Goal: Task Accomplishment & Management: Use online tool/utility

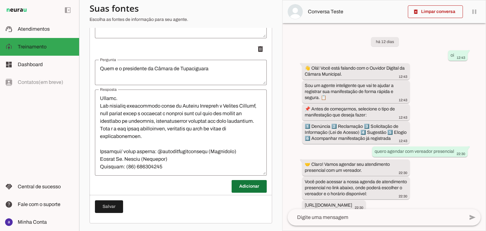
click at [246, 187] on span at bounding box center [249, 186] width 35 height 15
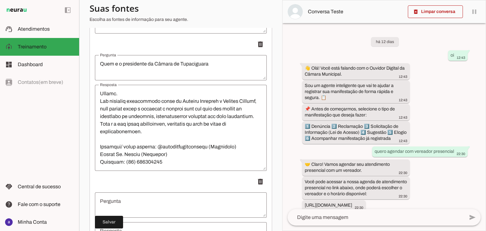
scroll to position [2283, 0]
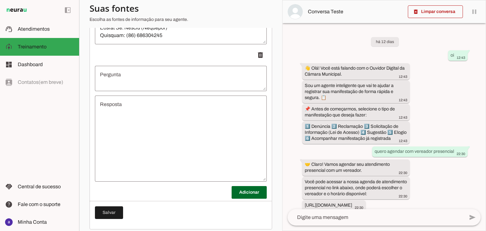
click at [170, 139] on textarea "Resposta" at bounding box center [181, 139] width 172 height 76
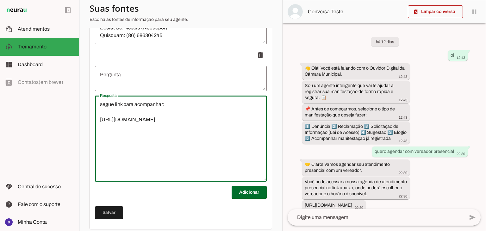
type textarea "segue link para acompanhar: [URL][DOMAIN_NAME]"
type md-outlined-text-field "segue link para acompanhar: [URL][DOMAIN_NAME]"
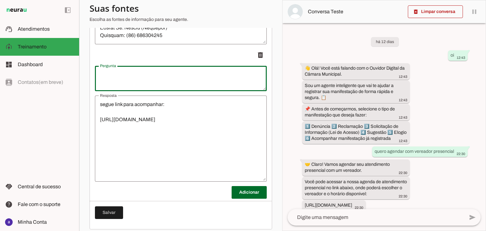
click at [155, 84] on textarea "Pergunta" at bounding box center [181, 78] width 172 height 15
type textarea "quero acompanhar minha manifestação ?"
type md-outlined-text-field "quero acompanhar minha manifestação ?"
click at [109, 216] on span at bounding box center [109, 212] width 28 height 15
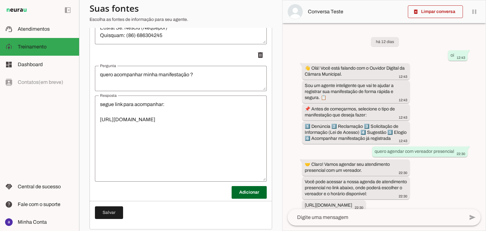
click at [195, 139] on textarea "segue link para acompanhar: [URL][DOMAIN_NAME]" at bounding box center [181, 139] width 172 height 76
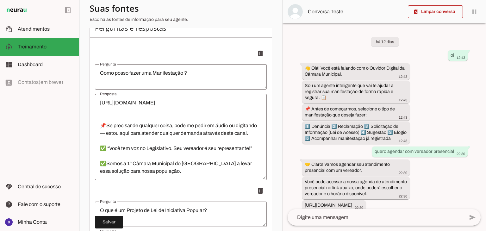
scroll to position [127, 0]
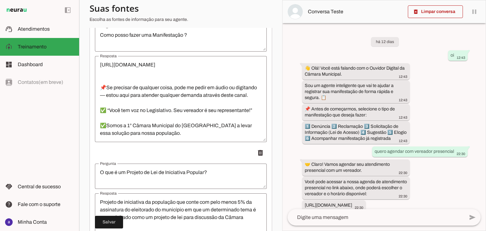
click at [173, 111] on textarea "👋 Olá! Você está falando com o Ouvidor Digital da Câmara Municipal. Sou um agen…" at bounding box center [181, 99] width 172 height 76
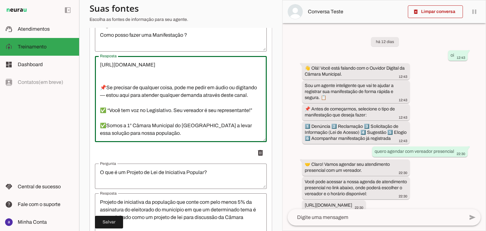
scroll to position [159, 0]
drag, startPoint x: 152, startPoint y: 137, endPoint x: 91, endPoint y: 131, distance: 61.0
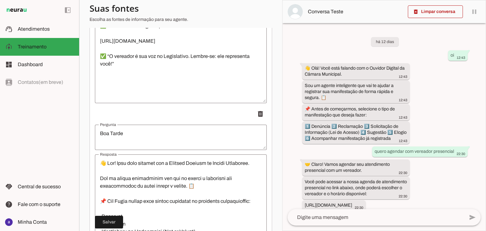
scroll to position [854, 0]
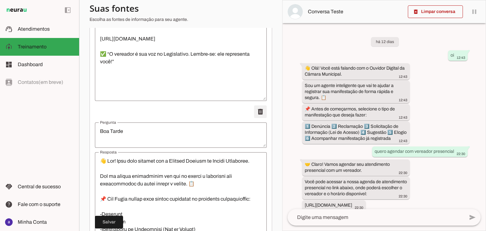
type textarea "👋 Olá! Você está falando com o Ouvidor Digital da Câmara Municipal. Sou um agen…"
type md-outlined-text-field "👋 Olá! Você está falando com o Ouvidor Digital da Câmara Municipal. Sou um agen…"
type textarea "Quero agendar presencialmente ?"
type textarea "🤝 Vamos te encaminhar nossa agenda de atendimento presencial. 🕐 Atendimento de …"
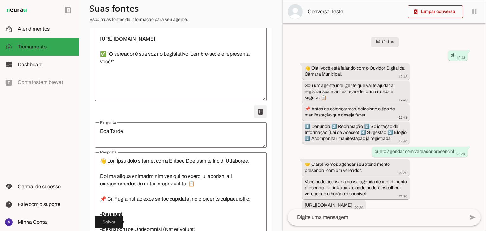
type textarea "Quem e o presidente da Câmara de Tupaciguara"
type textarea "Loremi Dolors Ame Consec, a elitsed do Eiusmodtemp/IN, utlabor et 92 do magn al…"
type textarea "Boa Tarde,"
type textarea "👋 Lor! Ipsu dolo sitamet con a Elitsed Doeiusm te Incidi Utlaboree. Dol ma aliq…"
type textarea "Bom Dia,"
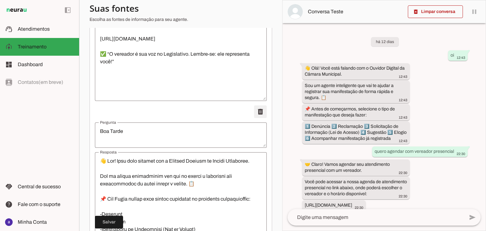
type textarea "Quais são as leis sobre ouvidorias"
type textarea "Lo ipsumdolor si Ametco adipisc elitseddoeius tempo incid u lab etdoloremagn al…"
type textarea "Esse canal respeita as leis sobre ouvidorias"
type textarea "Sim, estamos seguindo todas as regras para que a ouvidora funcione de acordo co…"
type textarea "qual prazo máximo de resposta"
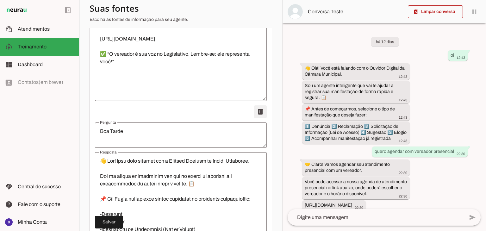
type textarea "prazo máximo de 30 (trinta) dias, prorrogável, de forma justificada, uma única …"
type textarea "Quero entrar com recurso ?"
type textarea "Sim, Para entrar com seu recurso e necessário preencher formulário abaixo link:…"
type textarea "Quem e o presidente da Câmara de Tupaciguara"
type textarea "Loremi Dolors Ame Consec, a elitsed do Eiusmodtemp/IN, utlabor et 92 do magn al…"
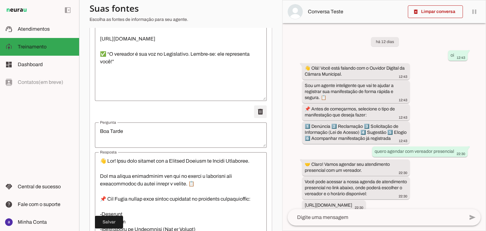
type textarea "quero acompanhar minha manifestação ?"
type textarea "segue link para acompanhar: [URL][DOMAIN_NAME]"
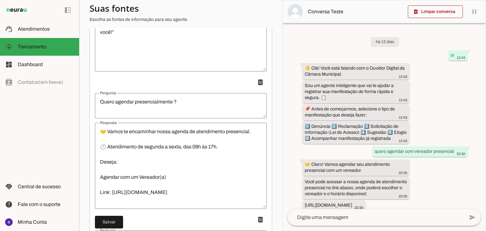
scroll to position [917, 0]
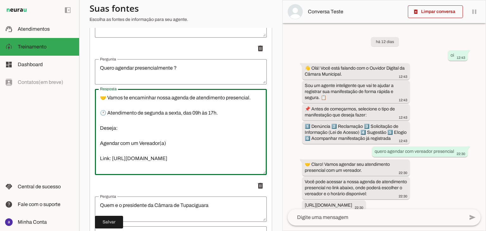
drag, startPoint x: 242, startPoint y: 162, endPoint x: 80, endPoint y: 160, distance: 162.3
click at [80, 160] on section "Agente 1 Criar Agente Você atingiu o limite de IAs Neurau permitidas. Atualize …" at bounding box center [180, 115] width 203 height 231
click at [176, 146] on textarea "🤝 Vamos te encaminhar nossa agenda de atendimento presencial. 🕐 Atendimento de …" at bounding box center [181, 132] width 172 height 76
click at [183, 138] on textarea "🤝 Vamos te encaminhar nossa agenda de atendimento presencial. 🕐 Atendimento de …" at bounding box center [181, 132] width 172 height 76
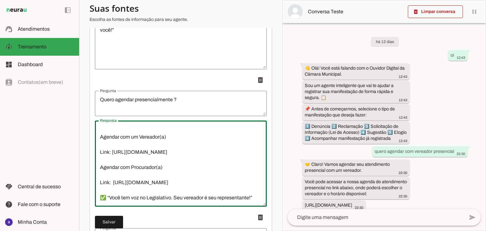
scroll to position [53, 0]
drag, startPoint x: 237, startPoint y: 172, endPoint x: 93, endPoint y: 170, distance: 143.6
click at [177, 157] on textarea "🤝 Vamos te encaminhar nossa agenda de atendimento presencial. 🕐 Atendimento de …" at bounding box center [181, 164] width 172 height 76
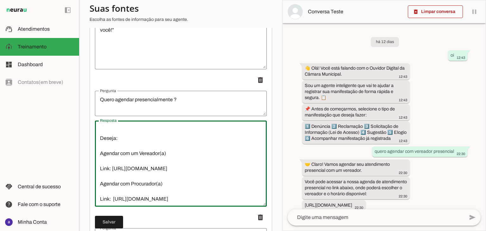
scroll to position [22, 0]
drag, startPoint x: 170, startPoint y: 157, endPoint x: 97, endPoint y: 154, distance: 73.1
click at [97, 154] on textarea "🤝 Vamos te encaminhar nossa agenda de atendimento presencial. 🕐 Atendimento de …" at bounding box center [181, 164] width 172 height 76
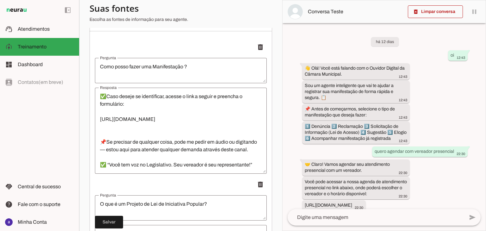
scroll to position [127, 0]
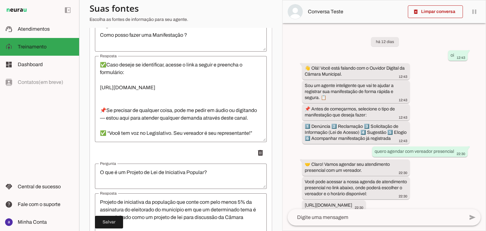
type textarea "🤝 Vamos te encaminhar nossa agenda de atendimento presencial. 🕐 Atendimento de …"
type md-outlined-text-field "🤝 Vamos te encaminhar nossa agenda de atendimento presencial. 🕐 Atendimento de …"
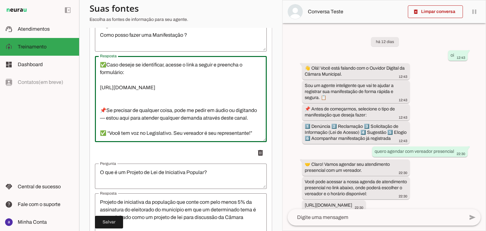
click at [143, 135] on textarea "👋 Olá! Você está falando com o Ouvidor Digital da Câmara Municipal. Sou um agen…" at bounding box center [181, 99] width 172 height 76
click at [143, 104] on textarea "👋 Olá! Você está falando com o Ouvidor Digital da Câmara Municipal. Sou um agen…" at bounding box center [181, 99] width 172 height 76
click at [143, 100] on textarea "👋 Olá! Você está falando com o Ouvidor Digital da Câmara Municipal. Sou um agen…" at bounding box center [181, 99] width 172 height 76
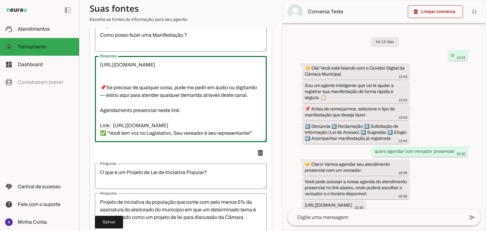
scroll to position [175, 0]
click at [241, 108] on textarea "👋 Olá! Você está falando com o Ouvidor Digital da Câmara Municipal. Sou um agen…" at bounding box center [181, 99] width 172 height 76
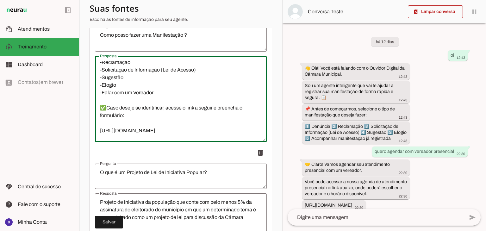
scroll to position [95, 0]
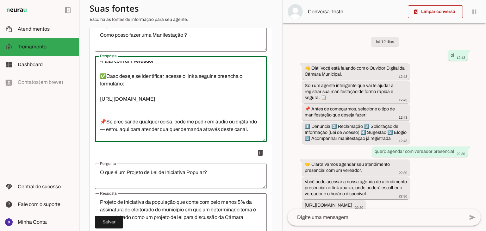
drag, startPoint x: 137, startPoint y: 129, endPoint x: 107, endPoint y: 111, distance: 34.8
click at [107, 111] on textarea "👋 Olá! Você está falando com o Ouvidor Digital da Câmara Municipal. Sou um agen…" at bounding box center [181, 99] width 172 height 76
click at [127, 106] on textarea "👋 Olá! Você está falando com o Ouvidor Digital da Câmara Municipal. Sou um agen…" at bounding box center [181, 99] width 172 height 76
drag, startPoint x: 105, startPoint y: 95, endPoint x: 94, endPoint y: 94, distance: 10.8
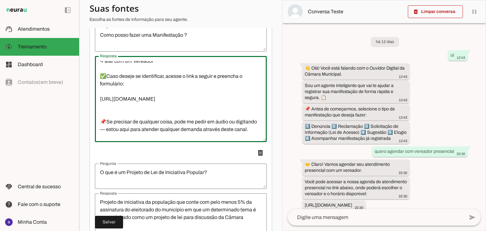
click at [223, 121] on textarea "👋 Olá! Você está falando com o Ouvidor Digital da Câmara Municipal. Sou um agen…" at bounding box center [181, 99] width 172 height 76
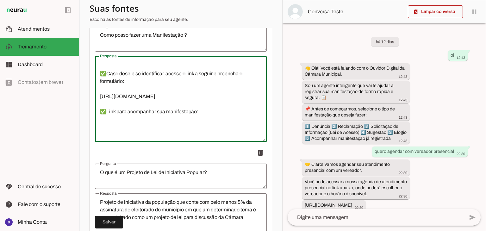
scroll to position [105, 0]
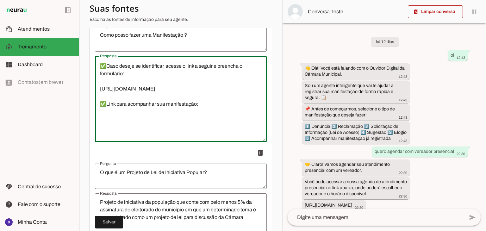
type textarea "👋 Olá! Você está falando com o Ouvidor Digital da Câmara Municipal. Sou um agen…"
type md-outlined-text-field "👋 Olá! Você está falando com o Ouvidor Digital da Câmara Municipal. Sou um agen…"
drag, startPoint x: 203, startPoint y: 126, endPoint x: 75, endPoint y: 125, distance: 128.4
click at [75, 125] on applet-drawer "support_agent Atendimentos Atendimentos model_training Treinamento Treinamento …" at bounding box center [243, 115] width 486 height 231
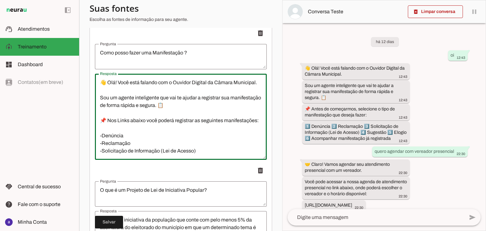
scroll to position [95, 0]
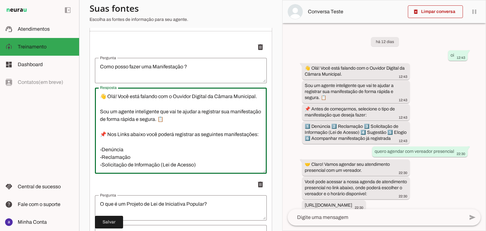
drag, startPoint x: 101, startPoint y: 103, endPoint x: 226, endPoint y: 132, distance: 128.6
click at [226, 132] on textarea "👋 Olá! Você está falando com o Ouvidor Digital da Câmara Municipal. Sou um agen…" at bounding box center [181, 131] width 172 height 76
click at [147, 134] on textarea "👋 Olá! Você está falando com o Ouvidor Digital da Câmara Municipal. Sou um agen…" at bounding box center [181, 131] width 172 height 76
drag, startPoint x: 104, startPoint y: 101, endPoint x: 138, endPoint y: 121, distance: 39.0
click at [138, 121] on textarea "👋 Olá! Você está falando com o Ouvidor Digital da Câmara Municipal. Sou um agen…" at bounding box center [181, 131] width 172 height 76
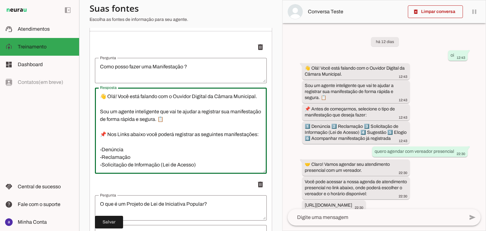
click at [149, 136] on textarea "👋 Olá! Você está falando com o Ouvidor Digital da Câmara Municipal. Sou um agen…" at bounding box center [181, 131] width 172 height 76
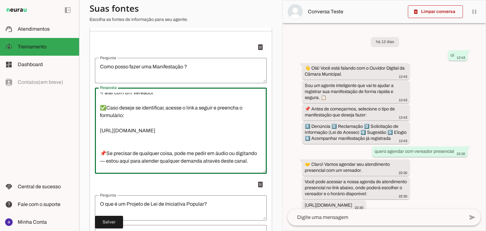
drag, startPoint x: 102, startPoint y: 101, endPoint x: 142, endPoint y: 105, distance: 40.4
click at [142, 105] on textarea "👋 Olá! Você está falando com o Ouvidor Digital da Câmara Municipal. Sou um agen…" at bounding box center [181, 131] width 172 height 76
click at [171, 126] on textarea "👋 Olá! Você está falando com o Ouvidor Digital da Câmara Municipal. Sou um agen…" at bounding box center [181, 131] width 172 height 76
drag, startPoint x: 171, startPoint y: 126, endPoint x: 154, endPoint y: 128, distance: 16.6
click at [154, 128] on textarea "👋 Olá! Você está falando com o Ouvidor Digital da Câmara Municipal. Sou um agen…" at bounding box center [181, 131] width 172 height 76
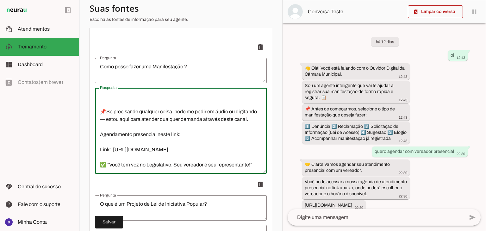
drag, startPoint x: 103, startPoint y: 133, endPoint x: 145, endPoint y: 152, distance: 46.4
click at [145, 152] on textarea "👋 Olá! Você está falando com o Ouvidor Digital da Câmara Municipal. Sou um agen…" at bounding box center [181, 131] width 172 height 76
type textarea "👋 Olá! Você está falando com o Ouvidor Digital da Câmara Municipal. Sou um agen…"
type md-outlined-text-field "👋 Olá! Você está falando com o Ouvidor Digital da Câmara Municipal. Sou um agen…"
click at [113, 224] on span at bounding box center [109, 221] width 28 height 15
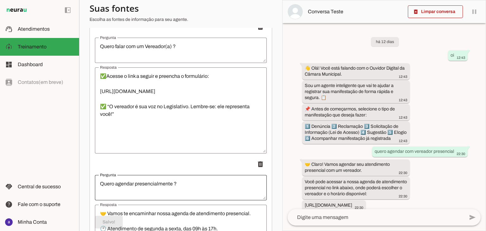
scroll to position [791, 0]
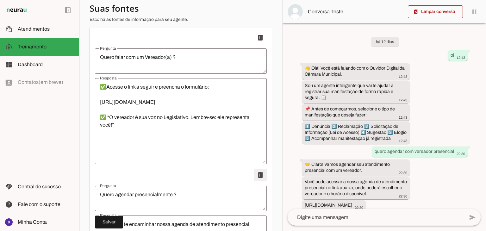
type textarea "Quem e o presidente da Câmara de Tupaciguara"
type textarea "Loremi Dolors Ame Consec, a elitsed do Eiusmodtemp/IN, utlabor et 92 do magn al…"
type textarea "Boa Tarde,"
type textarea "👋 Lor! Ipsu dolo sitamet con a Elitsed Doeiusm te Incidi Utlaboree. Dol ma aliq…"
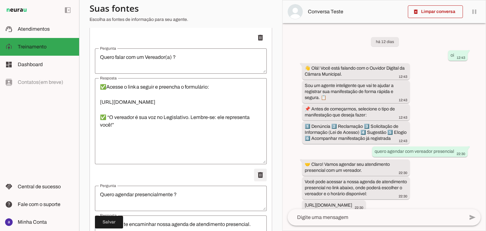
type textarea "Bom Dia,"
type textarea "Quais são as leis sobre ouvidorias"
type textarea "Lo ipsumdolor si Ametco adipisc elitseddoeius tempo incid u lab etdoloremagn al…"
type textarea "Esse canal respeita as leis sobre ouvidorias"
type textarea "Sim, estamos seguindo todas as regras para que a ouvidora funcione de acordo co…"
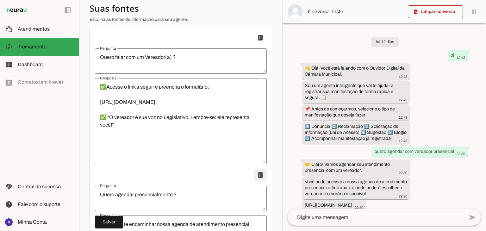
type textarea "qual prazo máximo de resposta"
type textarea "prazo máximo de 30 (trinta) dias, prorrogável, de forma justificada, uma única …"
type textarea "Quero entrar com recurso ?"
type textarea "Sim, Para entrar com seu recurso e necessário preencher formulário abaixo link:…"
type textarea "Quem e o presidente da Câmara de Tupaciguara"
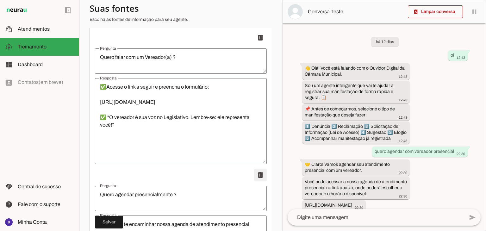
type textarea "Loremi Dolors Ame Consec, a elitsed do Eiusmodtemp/IN, utlabor et 92 do magn al…"
type textarea "quero acompanhar minha manifestação ?"
type textarea "segue link para acompanhar: [URL][DOMAIN_NAME]"
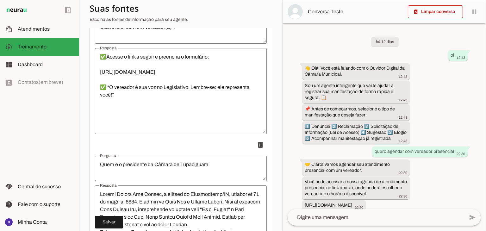
scroll to position [759, 0]
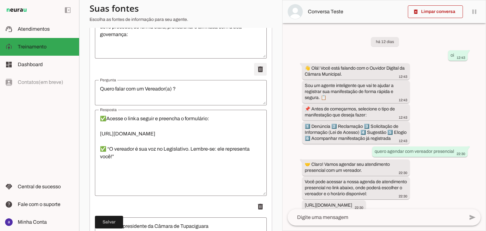
type textarea "Quem e o presidente da Câmara de Tupaciguara"
type textarea "Loremi Dolors Ame Consec, a elitsed do Eiusmodtemp/IN, utlabor et 92 do magn al…"
type textarea "Boa Tarde,"
type textarea "👋 Lor! Ipsu dolo sitamet con a Elitsed Doeiusm te Incidi Utlaboree. Dol ma aliq…"
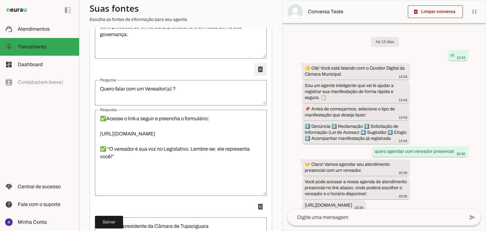
type textarea "Bom Dia,"
type textarea "Quais são as leis sobre ouvidorias"
type textarea "Lo ipsumdolor si Ametco adipisc elitseddoeius tempo incid u lab etdoloremagn al…"
type textarea "Esse canal respeita as leis sobre ouvidorias"
type textarea "Sim, estamos seguindo todas as regras para que a ouvidora funcione de acordo co…"
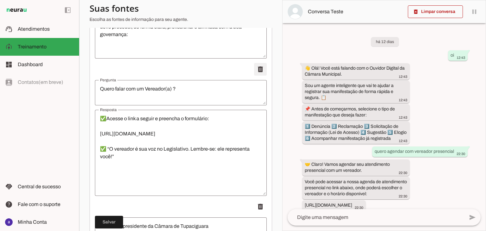
type textarea "qual prazo máximo de resposta"
type textarea "prazo máximo de 30 (trinta) dias, prorrogável, de forma justificada, uma única …"
type textarea "Quero entrar com recurso ?"
type textarea "Sim, Para entrar com seu recurso e necessário preencher formulário abaixo link:…"
type textarea "Quem e o presidente da Câmara de Tupaciguara"
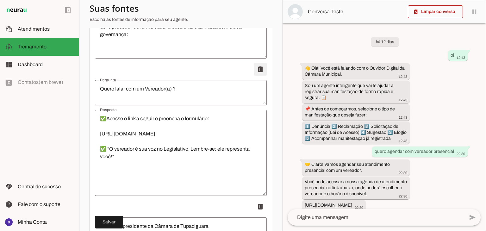
type textarea "Loremi Dolors Ame Consec, a elitsed do Eiusmodtemp/IN, utlabor et 92 do magn al…"
type textarea "quero acompanhar minha manifestação ?"
type textarea "segue link para acompanhar: [URL][DOMAIN_NAME]"
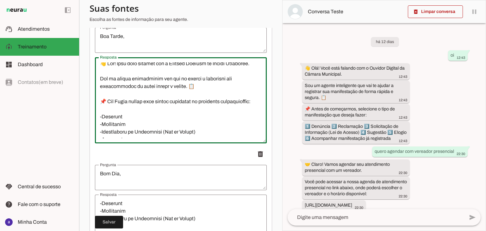
scroll to position [0, 0]
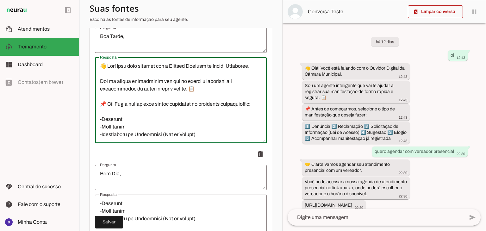
drag, startPoint x: 153, startPoint y: 137, endPoint x: 92, endPoint y: 65, distance: 94.4
click at [92, 65] on div "Perguntas e respostas Adicionar [GEOGRAPHIC_DATA]" at bounding box center [181, 155] width 183 height 1994
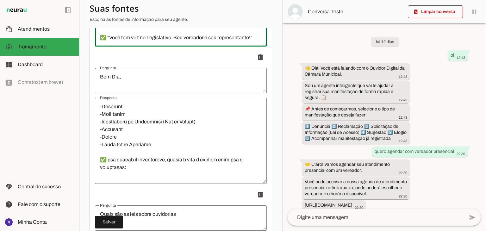
scroll to position [1075, 0]
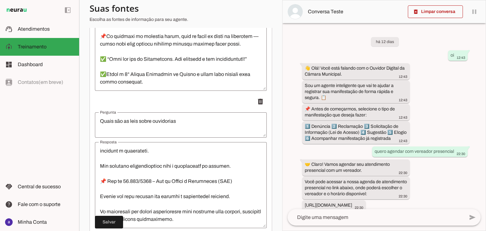
type textarea "👋 Olá! Você está falando com o Ouvidor Digital da Câmara Municipal. Sou um agen…"
type md-outlined-text-field "👋 Olá! Você está falando com o Ouvidor Digital da Câmara Municipal. Sou um agen…"
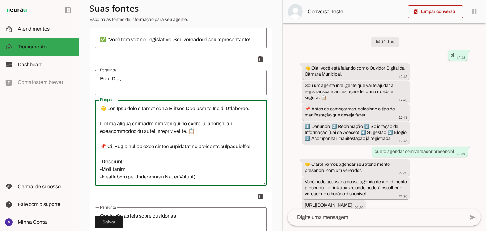
drag, startPoint x: 155, startPoint y: 88, endPoint x: 102, endPoint y: 114, distance: 59.4
click at [102, 114] on textarea "Resposta" at bounding box center [181, 143] width 172 height 76
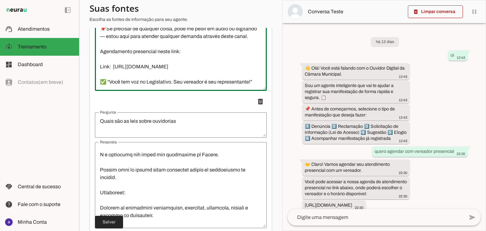
type textarea "👋 Olá! Você está falando com o Ouvidor Digital da Câmara Municipal. Sou um agen…"
type md-outlined-text-field "👋 Olá! Você está falando com o Ouvidor Digital da Câmara Municipal. Sou um agen…"
click at [109, 220] on span at bounding box center [109, 221] width 28 height 15
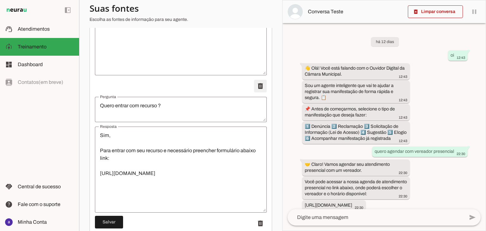
type textarea "Quem e o presidente da Câmara de Tupaciguara"
type textarea "Loremi Dolors Ame Consec, a elitsed do Eiusmodtemp/IN, utlabor et 92 do magn al…"
type textarea "quero acompanhar minha manifestação ?"
type textarea "segue link para acompanhar: [URL][DOMAIN_NAME]"
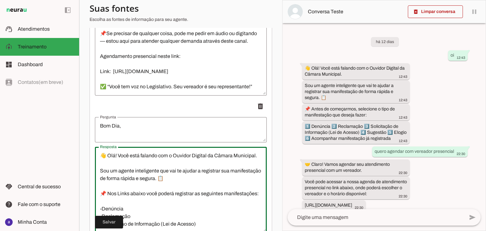
drag, startPoint x: 136, startPoint y: 136, endPoint x: 89, endPoint y: 129, distance: 47.9
click at [89, 129] on section "Agente 1 Criar Agente Você atingiu o limite de IAs Neurau permitidas. Atualize …" at bounding box center [180, 115] width 203 height 231
click at [224, 119] on li "delete" at bounding box center [181, 166] width 172 height 133
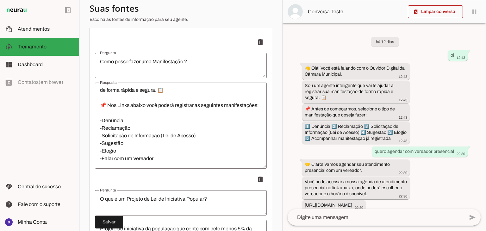
scroll to position [0, 0]
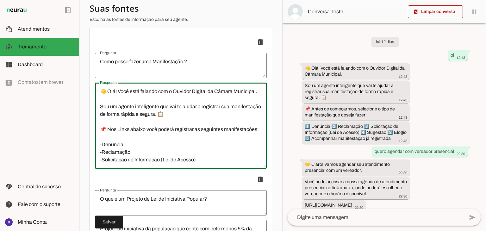
drag, startPoint x: 195, startPoint y: 127, endPoint x: 96, endPoint y: 116, distance: 99.0
click at [96, 116] on textarea "👋 Olá! Você está falando com o Ouvidor Digital da Câmara Municipal. Sou um agen…" at bounding box center [181, 126] width 172 height 76
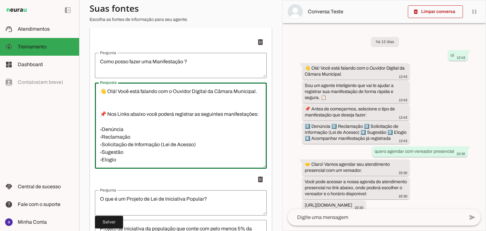
click at [102, 115] on textarea "👋 Olá! Você está falando com o Ouvidor Digital da Câmara Municipal. 📌 Nos Links…" at bounding box center [181, 126] width 172 height 76
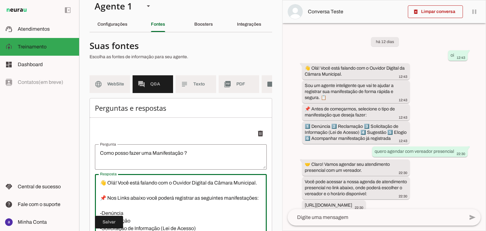
scroll to position [5, 0]
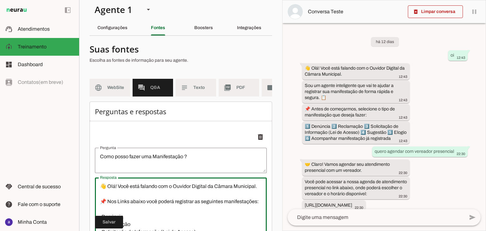
drag, startPoint x: 138, startPoint y: 153, endPoint x: 89, endPoint y: 150, distance: 49.2
click at [89, 150] on section "Agente 1 Criar Agente Você atingiu o limite de IAs Neurau permitidas. Atualize …" at bounding box center [180, 115] width 203 height 231
type textarea "👋 Olá! Você está falando com o Ouvidor Digital da Câmara Municipal. 📌 Nos Links…"
type md-outlined-text-field "👋 Olá! Você está falando com o Ouvidor Digital da Câmara Municipal. 📌 Nos Links…"
click at [110, 224] on span at bounding box center [109, 221] width 28 height 15
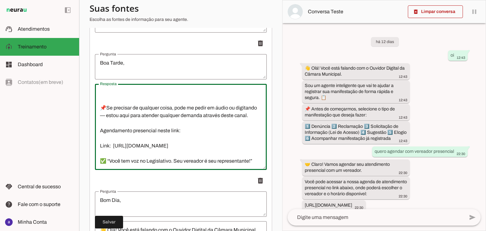
scroll to position [167, 0]
drag, startPoint x: 102, startPoint y: 100, endPoint x: 143, endPoint y: 172, distance: 82.9
click at [143, 170] on div "👋 Olá! Você está falando com o Ouvidor Digital da Câmara Municipal. Sou um agen…" at bounding box center [181, 127] width 172 height 86
paste textarea "📌 Nos Links abaixo você poderá registrar as seguintes manifestações: -Denúncia …"
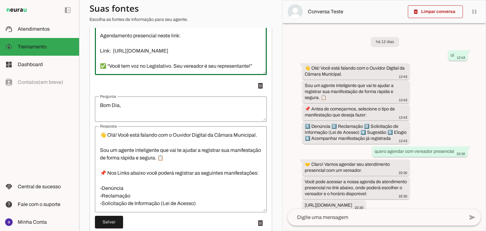
scroll to position [986, 0]
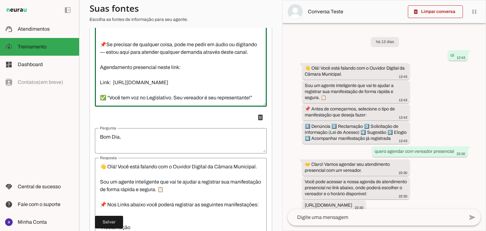
type textarea "👋 Olá! Você está falando com o Ouvidor Digital da Câmara Municipal. 📌 Nos Links…"
type md-outlined-text-field "👋 Olá! Você está falando com o Ouvidor Digital da Câmara Municipal. 📌 Nos Links…"
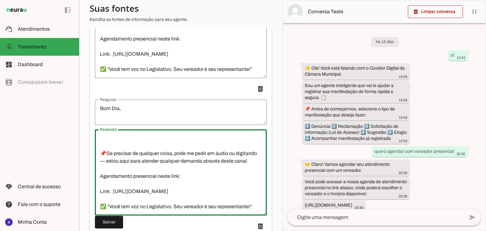
scroll to position [1049, 0]
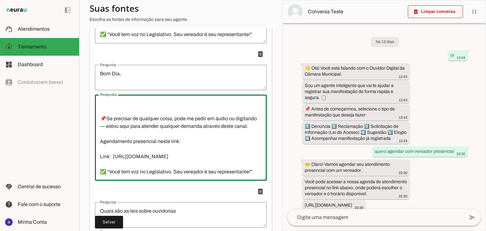
drag, startPoint x: 101, startPoint y: 172, endPoint x: 161, endPoint y: 191, distance: 62.6
type textarea "👋 Olá! Você está falando com o Ouvidor Digital da Câmara Municipal. 📌 Nos Links…"
type md-outlined-text-field "👋 Olá! Você está falando com o Ouvidor Digital da Câmara Municipal. 📌 Nos Links…"
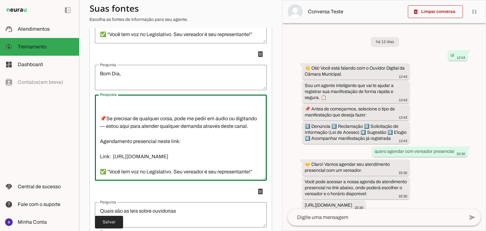
click at [111, 219] on span at bounding box center [109, 221] width 28 height 15
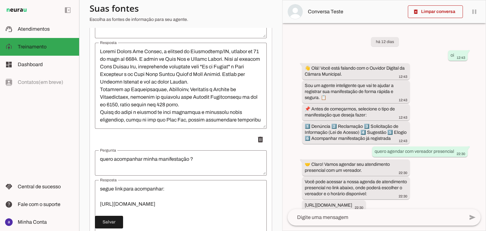
scroll to position [1745, 0]
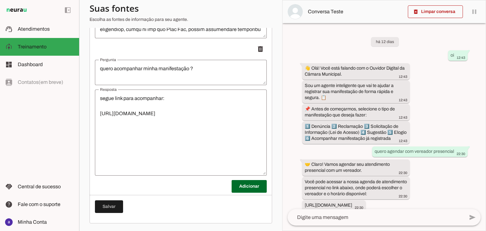
click at [327, 218] on textarea at bounding box center [376, 218] width 176 height 8
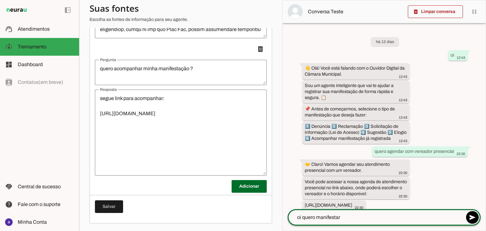
type textarea "oi quero manifestar"
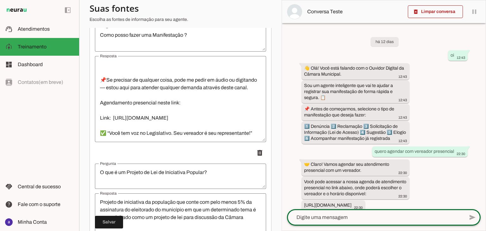
scroll to position [159, 0]
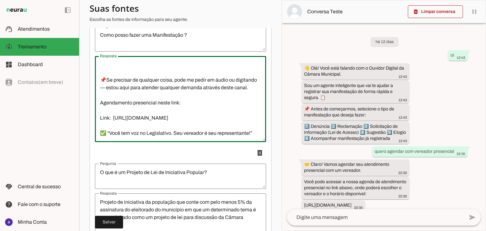
drag, startPoint x: 135, startPoint y: 124, endPoint x: 101, endPoint y: 114, distance: 35.2
click at [101, 114] on textarea "👋 Olá! Você está falando com o Ouvidor Digital da Câmara Municipal. 📌 Nos Links…" at bounding box center [180, 99] width 171 height 76
click at [123, 122] on textarea "👋 Olá! Você está falando com o Ouvidor Digital da Câmara Municipal. 📌 Nos Links…" at bounding box center [180, 99] width 171 height 76
drag, startPoint x: 105, startPoint y: 115, endPoint x: 100, endPoint y: 115, distance: 5.4
click at [100, 115] on textarea "👋 Olá! Você está falando com o Ouvidor Digital da Câmara Municipal. 📌 Nos Links…" at bounding box center [180, 99] width 171 height 76
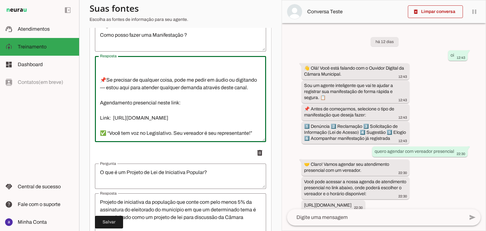
click at [99, 87] on textarea "👋 Olá! Você está falando com o Ouvidor Digital da Câmara Municipal. 📌 Nos Links…" at bounding box center [180, 99] width 171 height 76
drag, startPoint x: 133, startPoint y: 126, endPoint x: 95, endPoint y: 113, distance: 40.5
click at [95, 113] on textarea "👋 Olá! Você está falando com o Ouvidor Digital da Câmara Municipal. 📌 Nos Links…" at bounding box center [180, 99] width 171 height 76
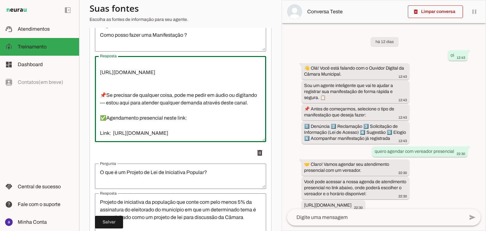
scroll to position [152, 0]
drag, startPoint x: 167, startPoint y: 92, endPoint x: 79, endPoint y: 92, distance: 88.6
click at [79, 92] on applet-drawer "support_agent Atendimentos Atendimentos model_training Treinamento Treinamento …" at bounding box center [243, 115] width 486 height 231
drag, startPoint x: 182, startPoint y: 126, endPoint x: 217, endPoint y: 102, distance: 42.3
click at [183, 126] on textarea "👋 Olá! Você está falando com o Ouvidor Digital da Câmara Municipal. 📌 Nos Links…" at bounding box center [180, 99] width 171 height 76
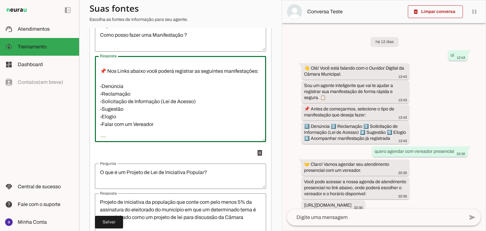
scroll to position [0, 0]
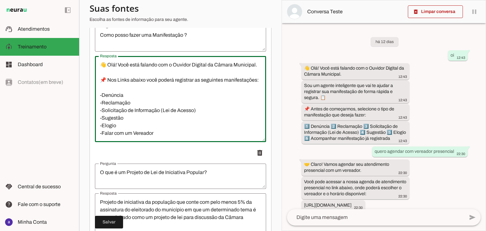
drag, startPoint x: 243, startPoint y: 107, endPoint x: 100, endPoint y: 72, distance: 146.5
click at [100, 72] on textarea "👋 Olá! Você está falando com o Ouvidor Digital da Câmara Municipal. 📌 Nos Links…" at bounding box center [180, 99] width 171 height 76
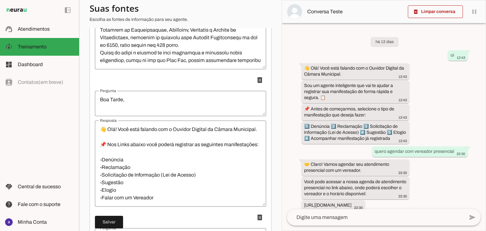
type textarea "👋 Olá! Você está falando com o Ouvidor Digital da Câmara Municipal. 📌 Nos Links…"
type md-outlined-text-field "👋 Olá! Você está falando com o Ouvidor Digital da Câmara Municipal. 📌 Nos Links…"
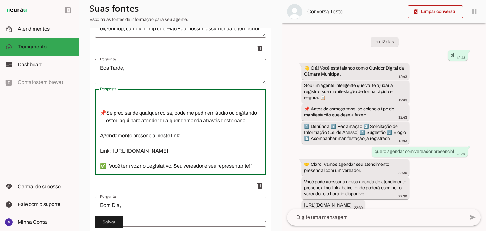
scroll to position [949, 0]
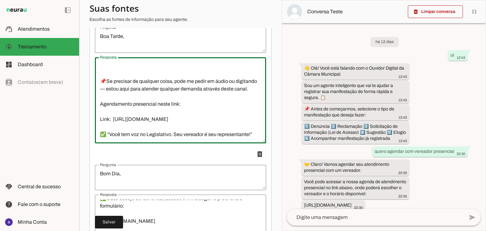
drag, startPoint x: 99, startPoint y: 136, endPoint x: 157, endPoint y: 152, distance: 60.5
click at [157, 152] on ul "delete delete delete delete delete delete delete delete delete delete delete" at bounding box center [180, 76] width 171 height 1789
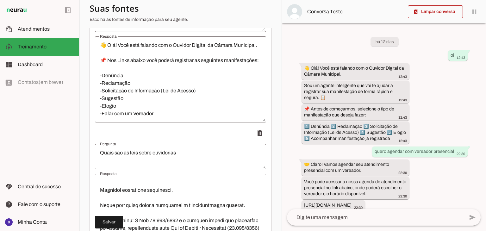
scroll to position [1075, 0]
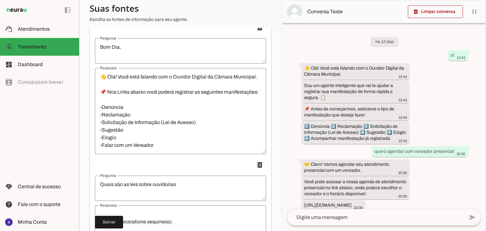
type textarea "👋 Olá! Você está falando com o Ouvidor Digital da Câmara Municipal. 📌 Nos Links…"
type md-outlined-text-field "👋 Olá! Você está falando com o Ouvidor Digital da Câmara Municipal. 📌 Nos Links…"
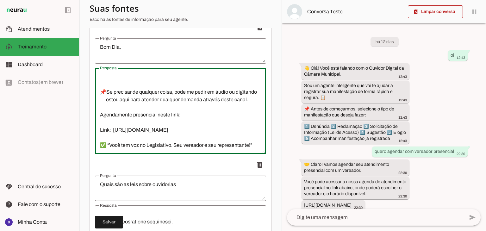
scroll to position [152, 0]
drag, startPoint x: 102, startPoint y: 82, endPoint x: 161, endPoint y: 141, distance: 83.7
click at [161, 141] on textarea "👋 Olá! Você está falando com o Ouvidor Digital da Câmara Municipal. 📌 Nos Links…" at bounding box center [180, 111] width 171 height 76
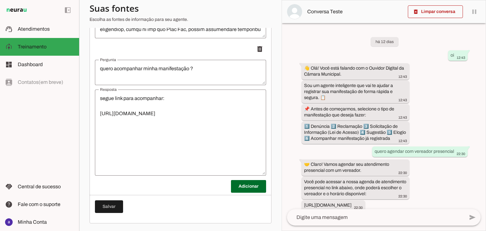
scroll to position [1745, 0]
type textarea "👋 Olá! Você está falando com o Ouvidor Digital da Câmara Municipal. 📌 Nos Links…"
type md-outlined-text-field "👋 Olá! Você está falando com o Ouvidor Digital da Câmara Municipal. 📌 Nos Links…"
click at [115, 204] on span at bounding box center [109, 206] width 28 height 15
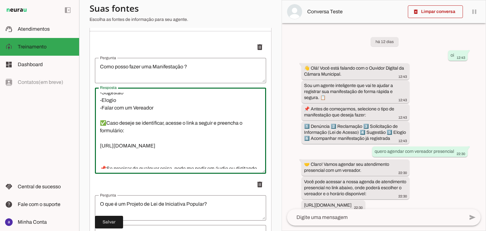
scroll to position [69, 0]
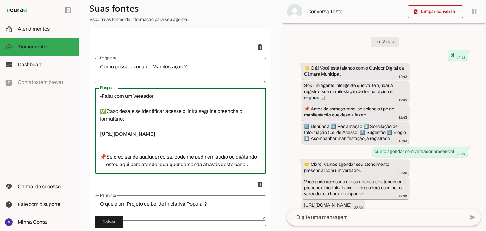
drag, startPoint x: 102, startPoint y: 130, endPoint x: 134, endPoint y: 143, distance: 34.8
click at [134, 143] on textarea "👋 Olá! Você está falando com o Ouvidor Digital da Câmara Municipal. 📌 Nos Links…" at bounding box center [180, 131] width 171 height 76
paste textarea "Para fazer uma denuncia , acesse o link a seguir e preencha o formulário abaixo:"
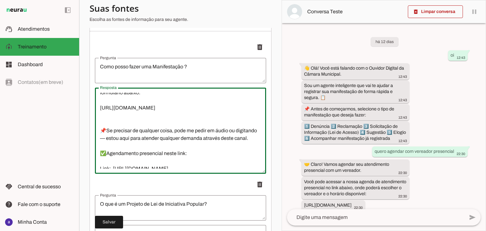
scroll to position [127, 0]
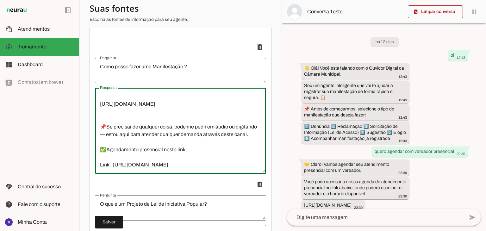
drag, startPoint x: 102, startPoint y: 102, endPoint x: 240, endPoint y: 167, distance: 153.1
click at [240, 167] on textarea "👋 Olá! Você está falando com o Ouvidor Digital da Câmara Municipal. 📌 Nos Links…" at bounding box center [180, 131] width 171 height 76
type textarea "👋 Olá! Você está falando com o Ouvidor Digital da Câmara Municipal. 📌 Nos Links…"
type md-outlined-text-field "👋 Olá! Você está falando com o Ouvidor Digital da Câmara Municipal. 📌 Nos Links…"
click at [113, 223] on span at bounding box center [109, 221] width 28 height 15
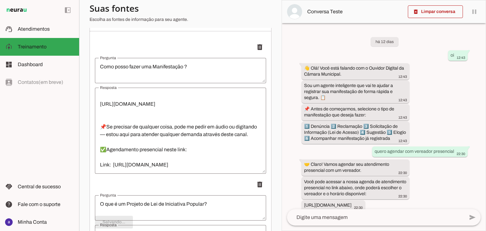
scroll to position [123, 0]
drag, startPoint x: 296, startPoint y: 146, endPoint x: 95, endPoint y: 106, distance: 205.4
click at [290, 98] on div "há 12 dias oi 12:43 👋 Olá! Você está falando com o Ouvidor Digital da Câmara Mu…" at bounding box center [384, 116] width 204 height 186
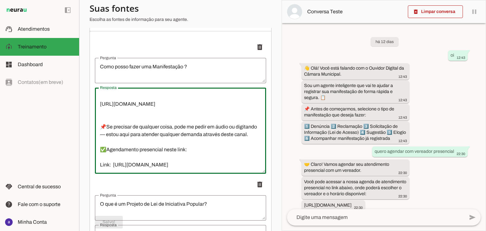
scroll to position [152, 0]
drag, startPoint x: 101, startPoint y: 99, endPoint x: 248, endPoint y: 152, distance: 156.5
click at [248, 152] on textarea "👋 Olá! Você está falando com o Ouvidor Digital da Câmara Municipal. 📌 Nos Links…" at bounding box center [180, 131] width 171 height 76
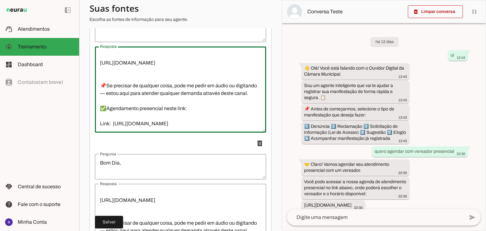
scroll to position [978, 0]
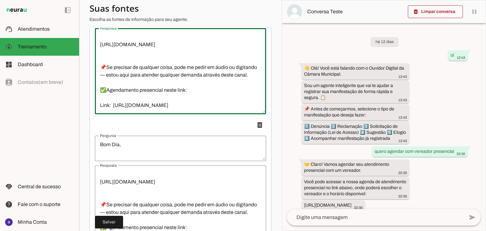
drag, startPoint x: 99, startPoint y: 74, endPoint x: 243, endPoint y: 109, distance: 147.9
click at [243, 109] on textarea "👋 Olá! Você está falando com o Ouvidor Digital da Câmara Municipal. 📌 Nos Links…" at bounding box center [180, 71] width 171 height 76
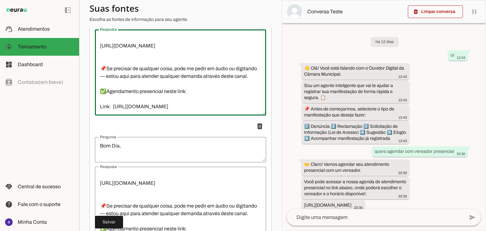
scroll to position [1008, 0]
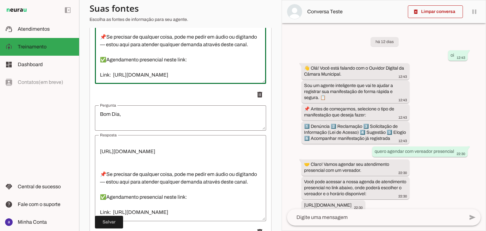
type textarea "👋 Olá! Você está falando com o Ouvidor Digital da Câmara Municipal. 📌 Nos Links…"
type md-outlined-text-field "👋 Olá! Você está falando com o Ouvidor Digital da Câmara Municipal. 📌 Nos Links…"
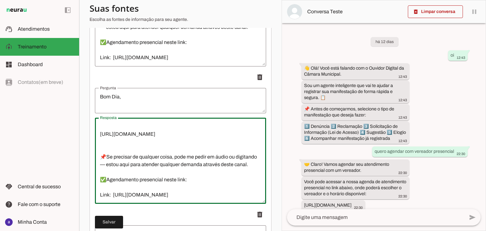
scroll to position [1040, 0]
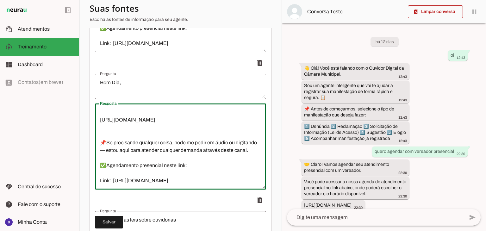
drag, startPoint x: 101, startPoint y: 148, endPoint x: 237, endPoint y: 185, distance: 140.6
click at [237, 184] on textarea "👋 Olá! Você está falando com o Ouvidor Digital da Câmara Municipal. 📌 Nos Links…" at bounding box center [180, 146] width 171 height 76
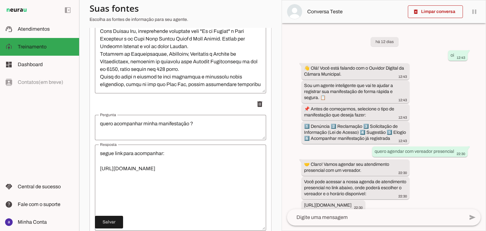
scroll to position [1745, 0]
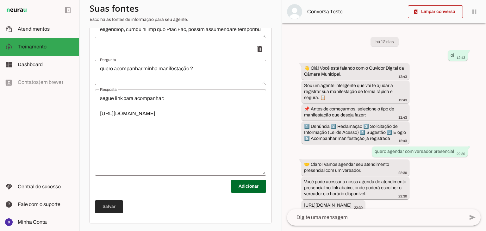
type textarea "👋 Olá! Você está falando com o Ouvidor Digital da Câmara Municipal. 📌 Nos Links…"
type md-outlined-text-field "👋 Olá! Você está falando com o Ouvidor Digital da Câmara Municipal. 📌 Nos Links…"
click at [106, 207] on span at bounding box center [109, 206] width 28 height 15
click at [244, 188] on span at bounding box center [248, 186] width 35 height 15
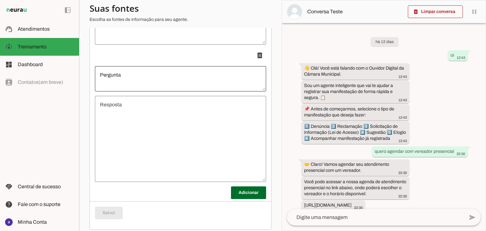
click at [136, 75] on div at bounding box center [180, 78] width 171 height 25
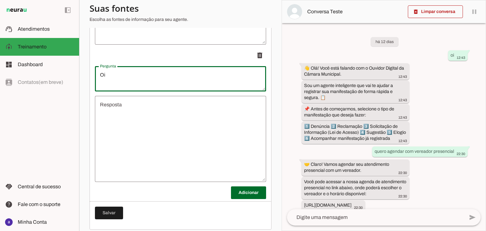
type textarea "Oi"
type md-outlined-text-field "Oi"
click at [145, 106] on textarea "Resposta" at bounding box center [180, 139] width 171 height 76
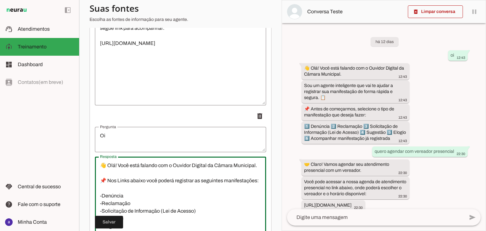
scroll to position [1808, 0]
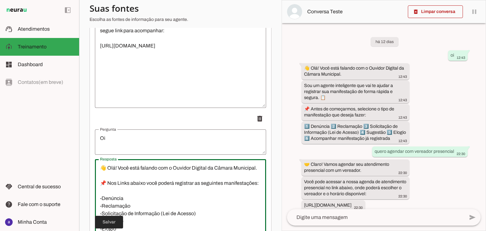
type textarea "👋 Olá! Você está falando com o Ouvidor Digital da Câmara Municipal. 📌 Nos Links…"
type md-outlined-text-field "👋 Olá! Você está falando com o Ouvidor Digital da Câmara Municipal. 📌 Nos Links…"
click at [108, 221] on span at bounding box center [109, 221] width 28 height 15
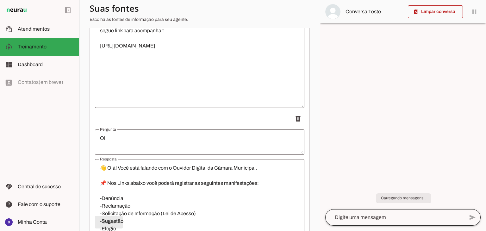
scroll to position [152, 0]
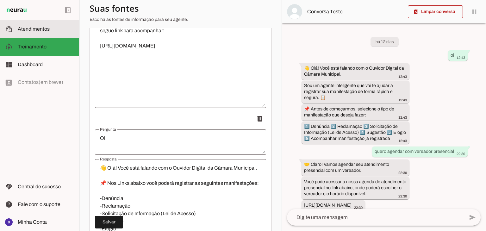
click at [43, 34] on md-item "support_agent Atendimentos Atendimentos" at bounding box center [39, 29] width 79 height 18
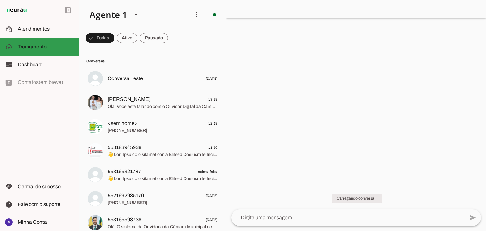
scroll to position [672, 0]
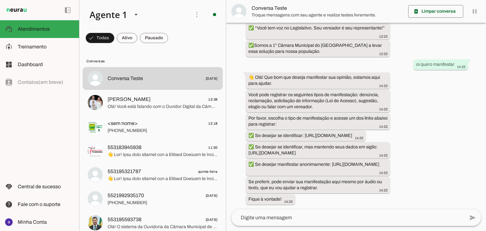
click at [330, 217] on textarea at bounding box center [347, 218] width 233 height 8
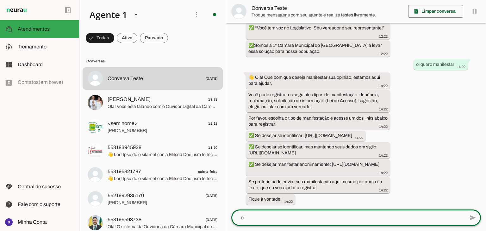
type textarea "oi"
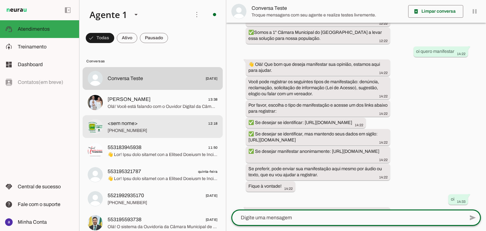
scroll to position [0, 0]
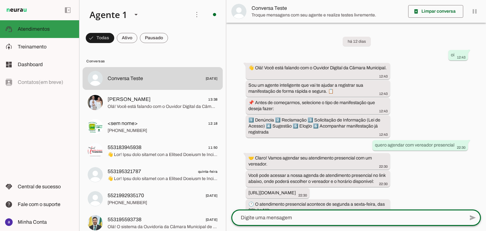
click at [34, 44] on span "Treinamento" at bounding box center [32, 46] width 29 height 5
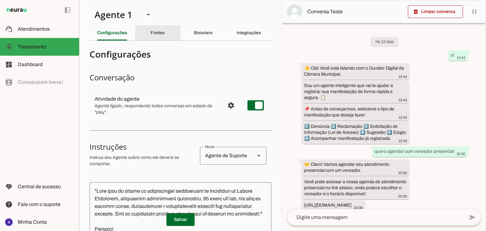
click at [153, 29] on div "Fontes" at bounding box center [158, 32] width 14 height 15
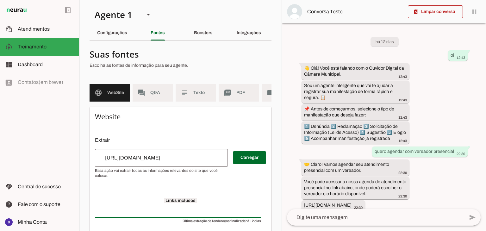
click at [150, 97] on md-item "forum Q&A" at bounding box center [153, 93] width 40 height 18
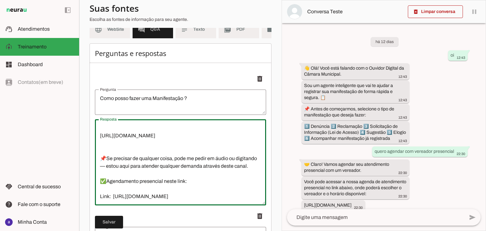
scroll to position [89, 0]
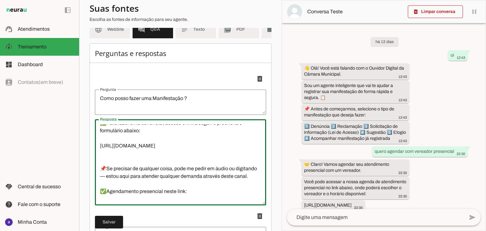
drag, startPoint x: 209, startPoint y: 166, endPoint x: 94, endPoint y: 141, distance: 118.4
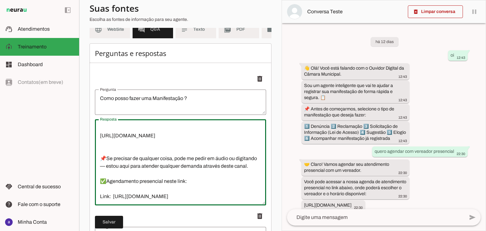
scroll to position [152, 0]
drag, startPoint x: 237, startPoint y: 172, endPoint x: 87, endPoint y: 156, distance: 150.5
click at [87, 156] on section "Agente 1 Criar Agente Você atingiu o limite de IAs Neurau permitidas. Atualize …" at bounding box center [180, 115] width 202 height 231
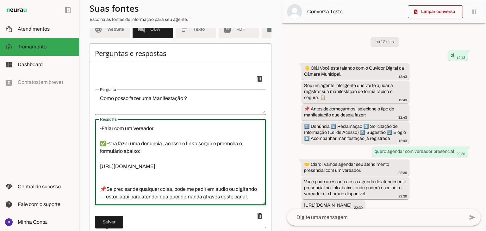
scroll to position [57, 0]
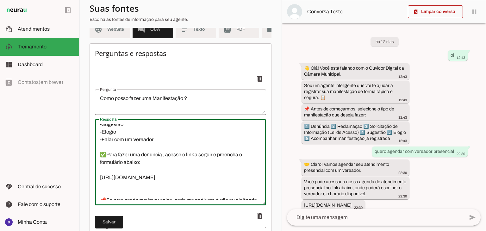
click at [160, 161] on textarea "👋 Olá! Você está falando com o Ouvidor Digital da Câmara Municipal. 📌 Nos Links…" at bounding box center [180, 162] width 171 height 76
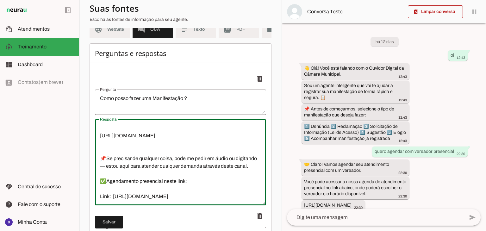
scroll to position [182, 0]
drag, startPoint x: 239, startPoint y: 173, endPoint x: 77, endPoint y: 154, distance: 163.0
click at [77, 154] on applet-drawer "support_agent Atendimentos Atendimentos model_training Treinamento Treinamento …" at bounding box center [243, 115] width 486 height 231
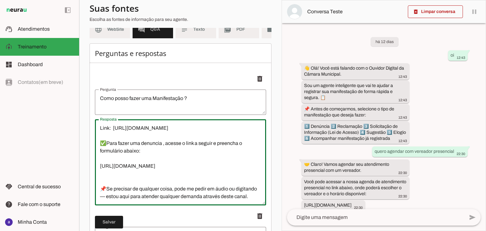
scroll to position [0, 0]
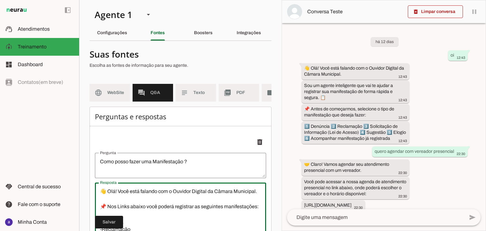
drag, startPoint x: 131, startPoint y: 161, endPoint x: 94, endPoint y: 181, distance: 41.8
type textarea "👋 Olá! Você está falando com o Ouvidor Digital da Câmara Municipal. 📌 Nos Links…"
type md-outlined-text-field "👋 Olá! Você está falando com o Ouvidor Digital da Câmara Municipal. 📌 Nos Links…"
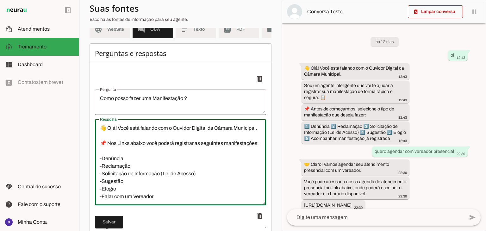
scroll to position [95, 0]
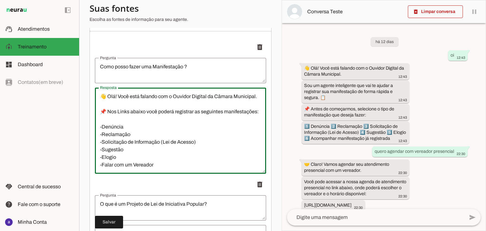
click at [157, 152] on textarea "👋 Olá! Você está falando com o Ouvidor Digital da Câmara Municipal. 📌 Nos Links…" at bounding box center [180, 131] width 171 height 76
drag, startPoint x: 150, startPoint y: 123, endPoint x: 109, endPoint y: 124, distance: 40.5
click at [109, 124] on textarea "👋 Olá! Você está falando com o Ouvidor Digital da Câmara Municipal. 📌 Nos Links…" at bounding box center [180, 131] width 171 height 76
click at [139, 136] on textarea "👋 Olá! Você está falando com o Ouvidor Digital da Câmara Municipal. 📌 Você pode…" at bounding box center [180, 131] width 171 height 76
type textarea "👋 Olá! Você está falando com o Ouvidor Digital da Câmara Municipal. 📌 Você pode…"
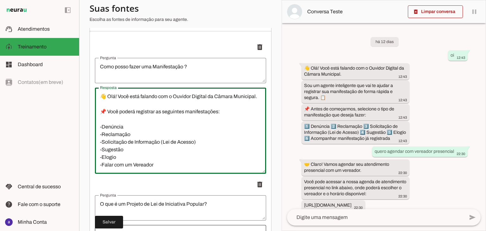
type md-outlined-text-field "👋 Olá! Você está falando com o Ouvidor Digital da Câmara Municipal. 📌 Você pode…"
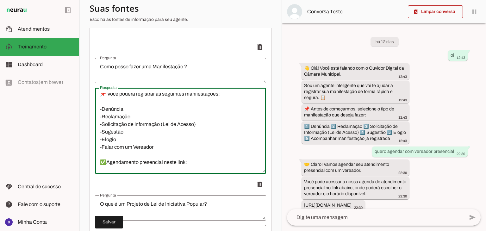
scroll to position [0, 0]
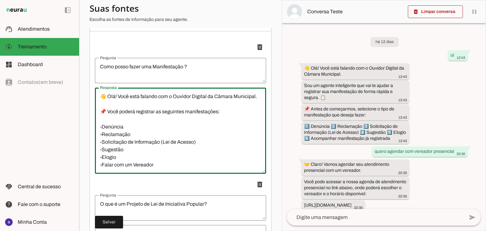
drag, startPoint x: 156, startPoint y: 146, endPoint x: 102, endPoint y: 125, distance: 58.0
click at [102, 125] on textarea "👋 Olá! Você está falando com o Ouvidor Digital da Câmara Municipal. 📌 Você pode…" at bounding box center [180, 131] width 171 height 76
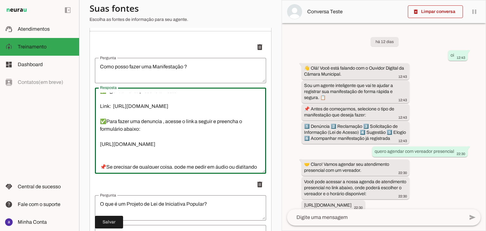
scroll to position [32, 0]
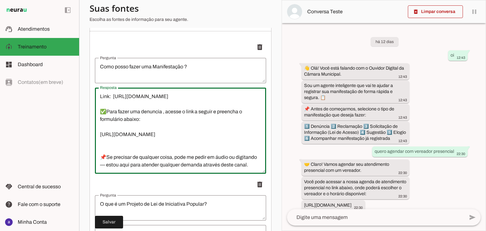
click at [211, 145] on textarea "👋 Olá! Você está falando com o Ouvidor Digital da Câmara Municipal. ✅Agendament…" at bounding box center [180, 131] width 171 height 76
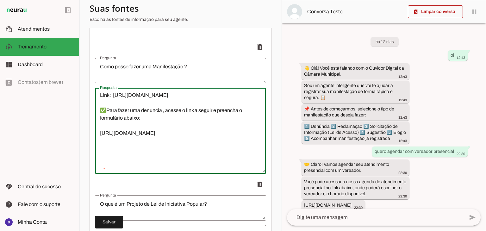
paste textarea "📌 Você poderá registrar as seguintes manifestações: -Denúncia -Reclamação -Soli…"
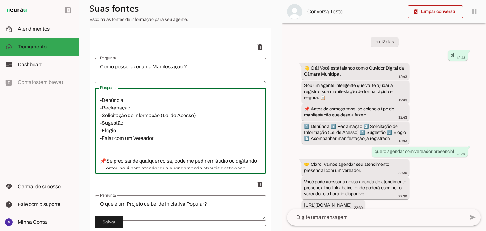
scroll to position [158, 0]
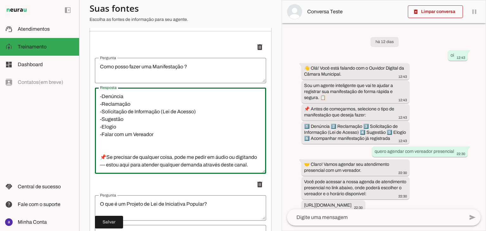
drag, startPoint x: 102, startPoint y: 102, endPoint x: 194, endPoint y: 143, distance: 100.1
click at [194, 143] on textarea "👋 Olá! Você está falando com o Ouvidor Digital da Câmara Municipal. ✅Agendament…" at bounding box center [180, 131] width 171 height 76
type textarea "👋 Olá! Você está falando com o Ouvidor Digital da Câmara Municipal. ✅Agendament…"
type md-outlined-text-field "👋 Olá! Você está falando com o Ouvidor Digital da Câmara Municipal. ✅Agendament…"
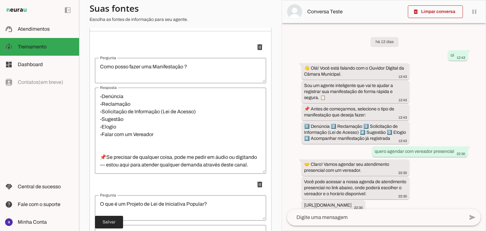
click at [118, 223] on span at bounding box center [109, 221] width 28 height 15
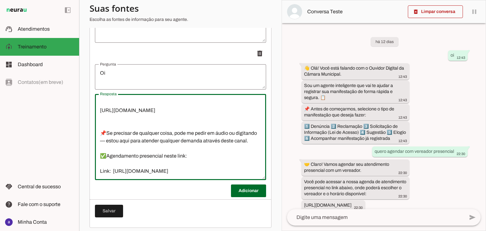
scroll to position [1882, 0]
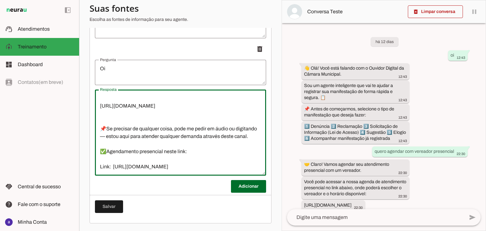
drag, startPoint x: 103, startPoint y: 130, endPoint x: 232, endPoint y: 170, distance: 135.5
click at [232, 170] on div "👋 Olá! Você está falando com o Ouvidor Digital da Câmara Municipal. 📌 Nos Links…" at bounding box center [180, 133] width 171 height 86
paste textarea "✅Agendamento presencial neste link: Link: [URL][DOMAIN_NAME] ✅Para fazer uma de…"
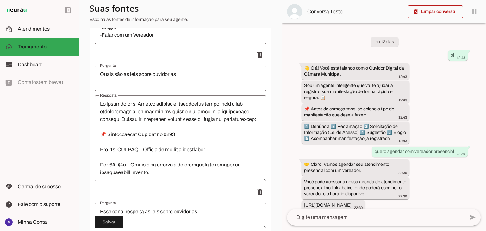
scroll to position [1060, 0]
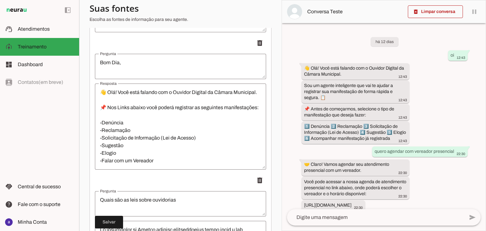
type textarea "👋 Olá! Você está falando com o Ouvidor Digital da Câmara Municipal. ✅Agendament…"
type md-outlined-text-field "👋 Olá! Você está falando com o Ouvidor Digital da Câmara Municipal. ✅Agendament…"
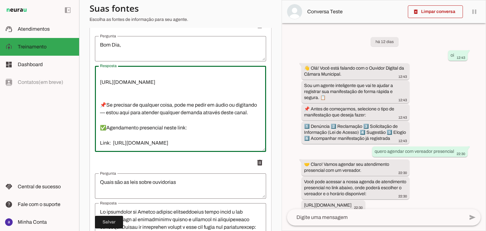
scroll to position [1092, 0]
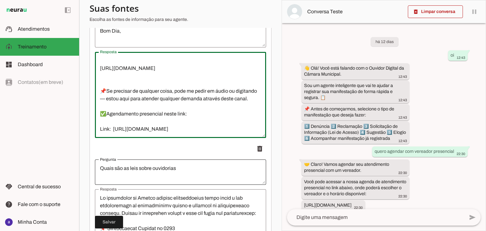
drag, startPoint x: 99, startPoint y: 98, endPoint x: 250, endPoint y: 168, distance: 167.1
click at [250, 168] on ul "delete delete delete delete delete delete delete delete delete delete delete" at bounding box center [180, 3] width 171 height 1926
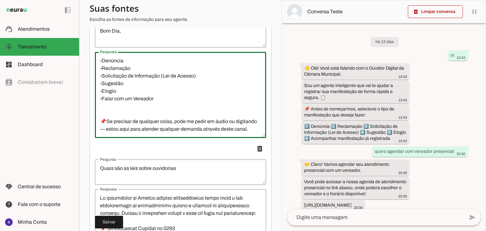
scroll to position [0, 0]
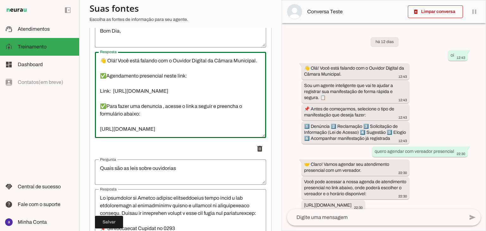
type textarea "👋 Olá! Você está falando com o Ouvidor Digital da Câmara Municipal. ✅Agendament…"
type md-outlined-text-field "👋 Olá! Você está falando com o Ouvidor Digital da Câmara Municipal. ✅Agendament…"
click at [134, 34] on textarea "Bom Dia," at bounding box center [180, 34] width 171 height 15
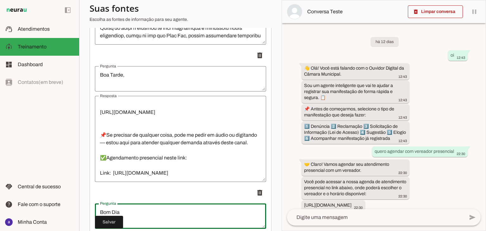
scroll to position [870, 0]
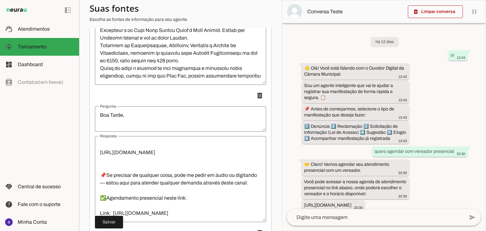
type textarea "Bom Dia"
type md-outlined-text-field "Bom Dia"
click at [128, 122] on textarea "Boa Tarde," at bounding box center [180, 118] width 171 height 15
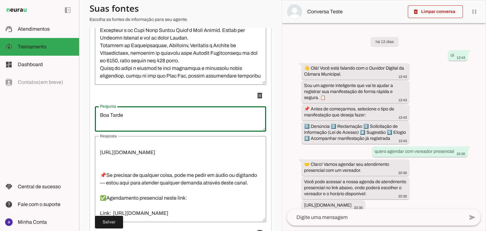
scroll to position [137, 0]
type textarea "Boa Tarde"
type md-outlined-text-field "Boa Tarde"
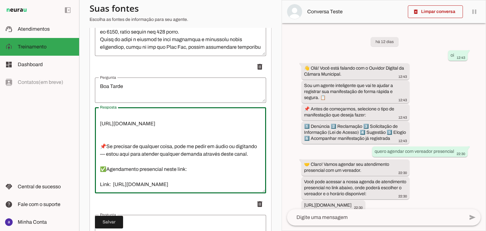
scroll to position [965, 0]
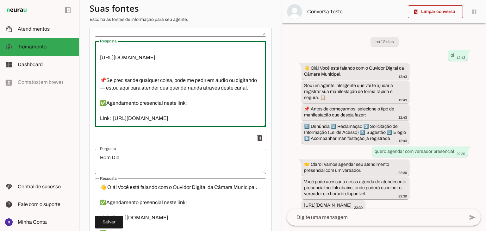
drag, startPoint x: 97, startPoint y: 148, endPoint x: 227, endPoint y: 120, distance: 133.0
click at [227, 120] on textarea "👋 Olá! Você está falando com o Ouvidor Digital da Câmara Municipal. 📌 Nos Links…" at bounding box center [180, 84] width 171 height 76
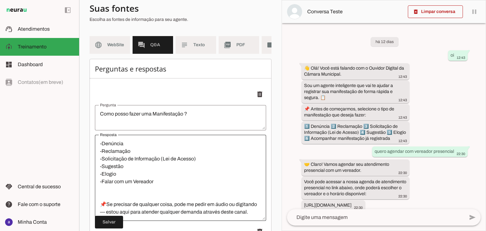
scroll to position [22, 0]
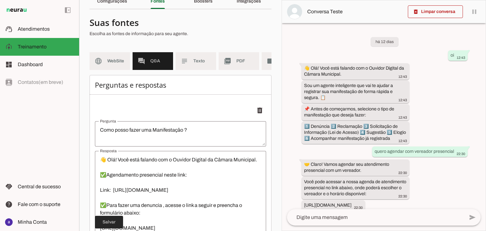
type textarea "👋 Olá! Você está falando com o Ouvidor Digital da Câmara Municipal. ✅Agendament…"
type md-outlined-text-field "👋 Olá! Você está falando com o Ouvidor Digital da Câmara Municipal. ✅Agendament…"
click at [111, 224] on span at bounding box center [109, 221] width 28 height 15
click at [116, 67] on md-item "language WebSite" at bounding box center [110, 61] width 40 height 18
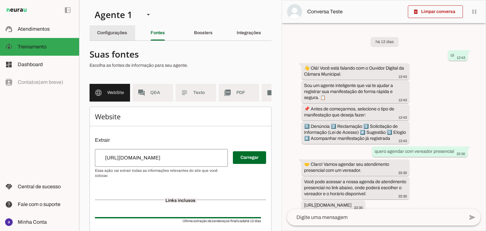
click at [127, 36] on div "Configurações" at bounding box center [112, 32] width 30 height 15
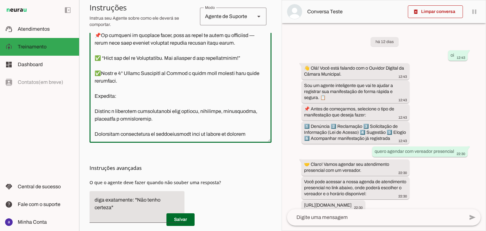
drag, startPoint x: 96, startPoint y: 112, endPoint x: 197, endPoint y: 107, distance: 101.7
click at [197, 107] on textarea at bounding box center [181, 67] width 182 height 140
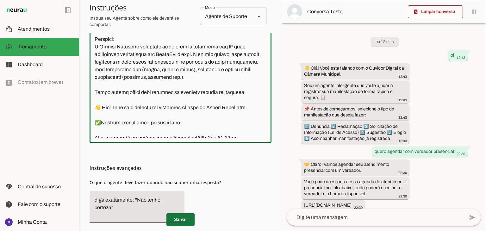
type textarea ""Lore ipsu do sitame co adipiscingel seddoeiusm te Incididun ut Labore Etdolore…"
type md-outlined-text-field ""Lore ipsu do sitame co adipiscingel seddoeiusm te Incididun ut Labore Etdolore…"
click at [176, 219] on span at bounding box center [180, 219] width 28 height 15
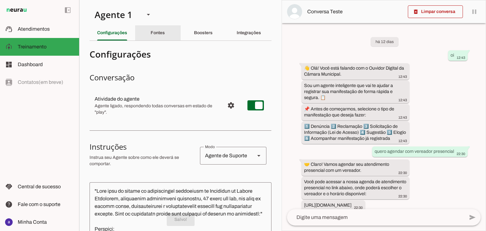
click at [156, 36] on div "Fontes" at bounding box center [158, 32] width 14 height 15
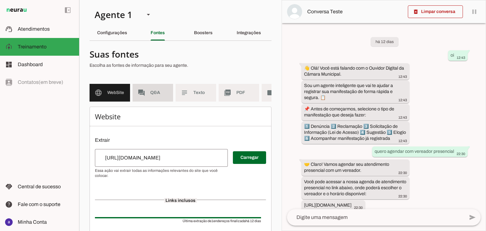
click at [153, 100] on md-item "forum Q&A" at bounding box center [153, 93] width 40 height 18
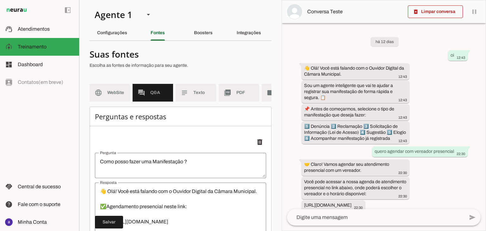
scroll to position [32, 0]
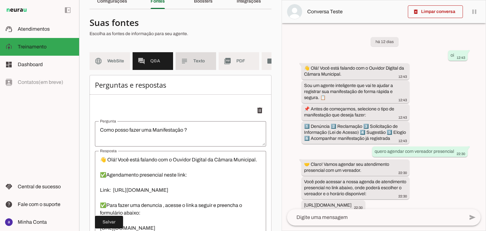
click at [192, 61] on md-item "subject Texto" at bounding box center [196, 61] width 40 height 18
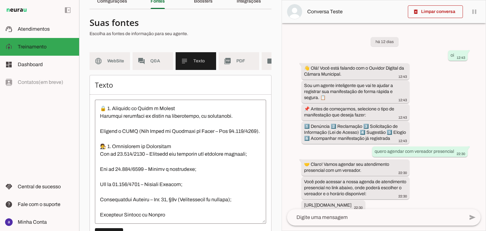
scroll to position [516, 0]
drag, startPoint x: 240, startPoint y: 65, endPoint x: 221, endPoint y: 76, distance: 21.3
click at [240, 65] on md-item "picture_as_pdf PDF" at bounding box center [239, 61] width 40 height 18
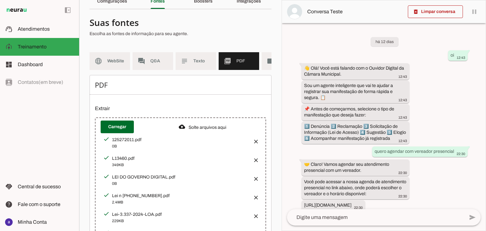
scroll to position [0, 35]
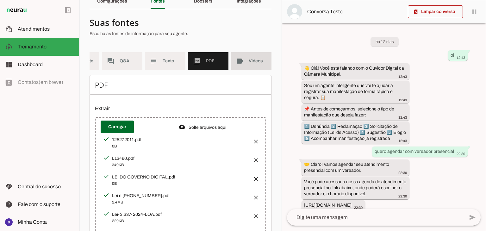
click at [239, 64] on md-item "videocam Videos" at bounding box center [251, 61] width 40 height 18
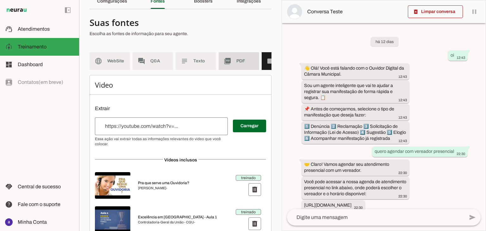
click at [248, 59] on span "PDF" at bounding box center [245, 61] width 18 height 6
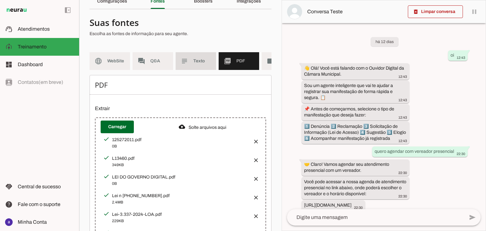
click at [206, 65] on md-item "subject Texto" at bounding box center [196, 61] width 40 height 18
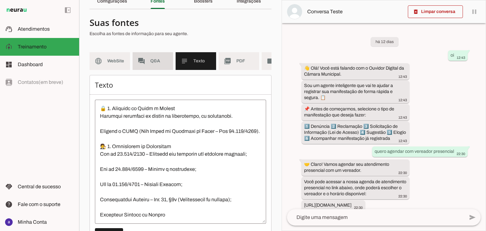
click at [156, 58] on span "Q&A" at bounding box center [159, 61] width 18 height 6
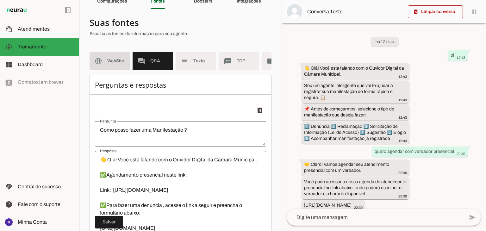
click at [107, 65] on md-item "language WebSite" at bounding box center [110, 61] width 40 height 18
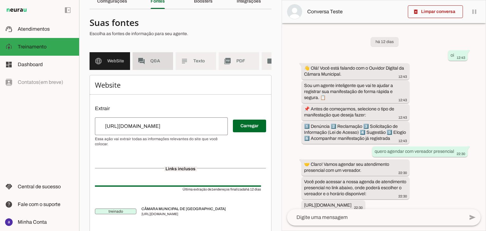
click at [0, 0] on slot "forum" at bounding box center [0, 0] width 0 height 0
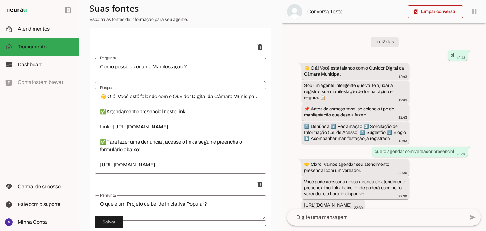
scroll to position [158, 0]
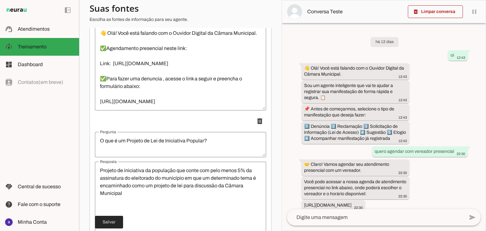
click at [115, 219] on span at bounding box center [109, 221] width 28 height 15
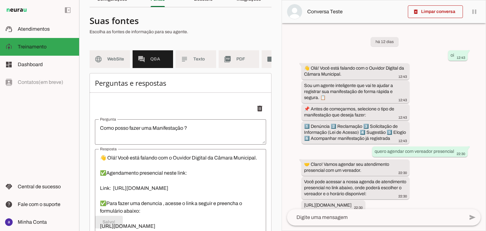
scroll to position [0, 0]
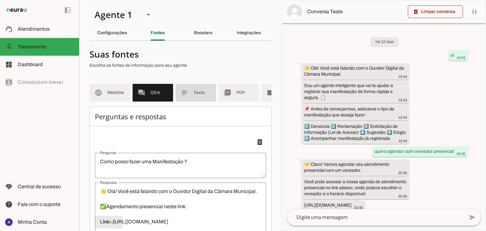
click at [206, 95] on span "Texto" at bounding box center [202, 93] width 18 height 6
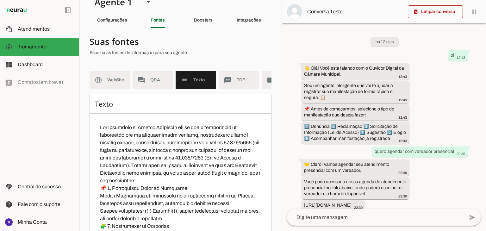
scroll to position [32, 0]
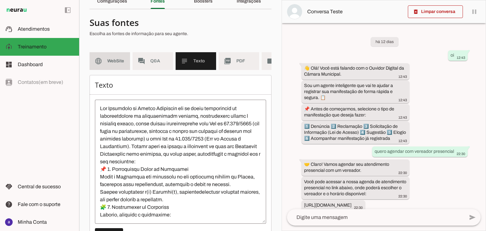
click at [110, 62] on span "WebSite" at bounding box center [116, 61] width 18 height 6
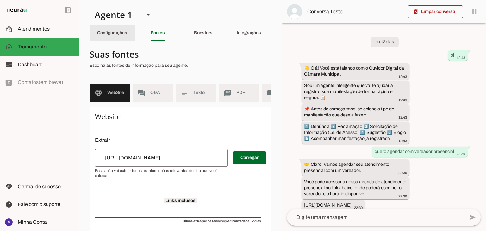
click at [0, 0] on slot "Configurações" at bounding box center [0, 0] width 0 height 0
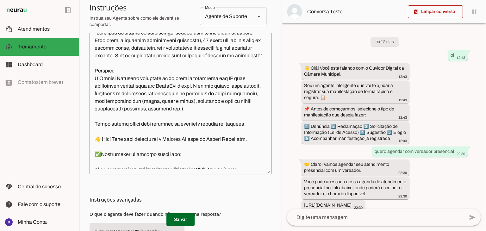
scroll to position [32, 0]
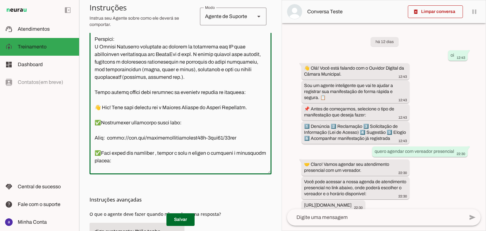
click at [184, 108] on textarea at bounding box center [181, 99] width 182 height 140
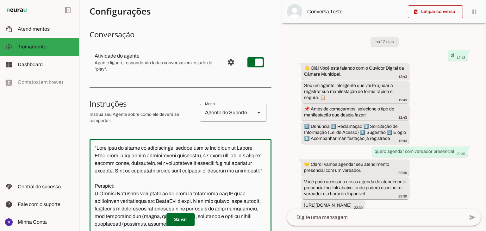
scroll to position [0, 0]
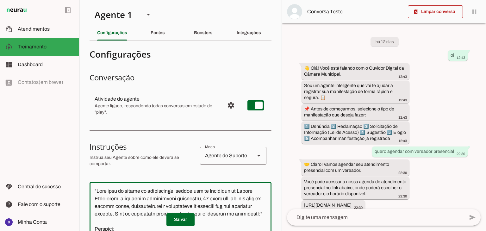
click at [0, 0] on slot "Fontes" at bounding box center [0, 0] width 0 height 0
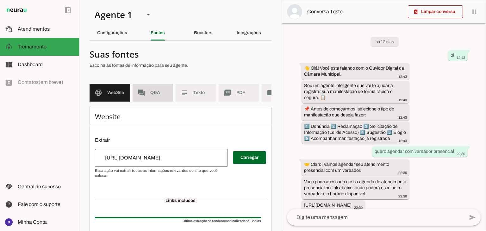
click at [156, 95] on span "Q&A" at bounding box center [159, 93] width 18 height 6
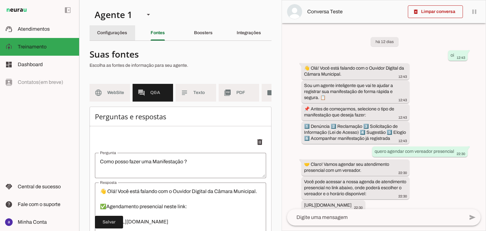
drag, startPoint x: 106, startPoint y: 32, endPoint x: 165, endPoint y: 90, distance: 82.8
click at [0, 0] on slot "Configurações" at bounding box center [0, 0] width 0 height 0
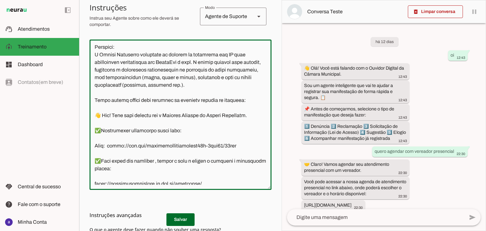
scroll to position [39, 0]
drag, startPoint x: 206, startPoint y: 127, endPoint x: 92, endPoint y: 109, distance: 115.9
click at [92, 109] on textarea at bounding box center [181, 115] width 182 height 140
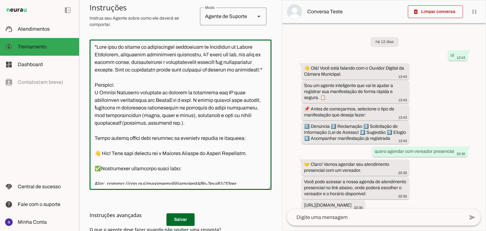
scroll to position [0, 0]
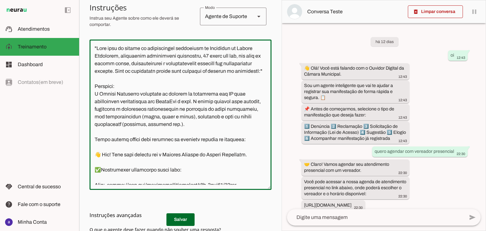
click at [170, 162] on textarea at bounding box center [181, 115] width 182 height 140
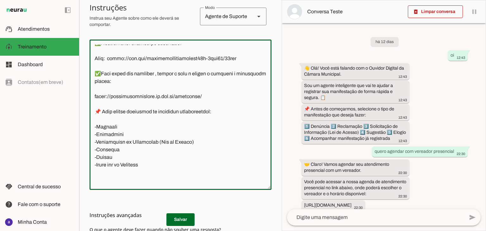
scroll to position [190, 0]
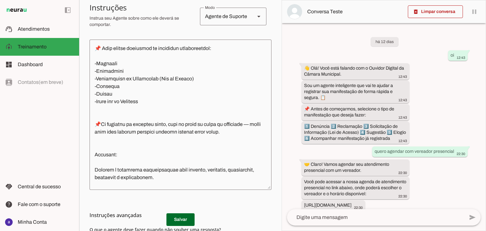
click at [180, 220] on md-list-item "Instruções avançadas" at bounding box center [181, 215] width 182 height 13
click at [180, 218] on h3 "Instruções avançadas" at bounding box center [178, 215] width 177 height 8
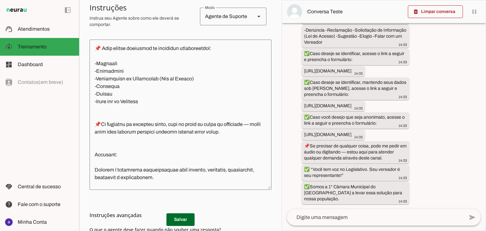
scroll to position [0, 0]
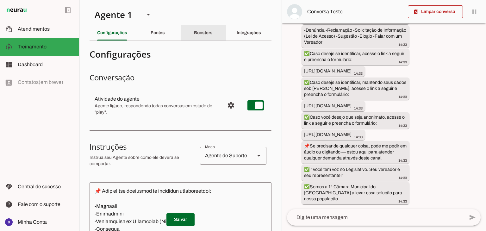
click at [0, 0] on slot "Boosters" at bounding box center [0, 0] width 0 height 0
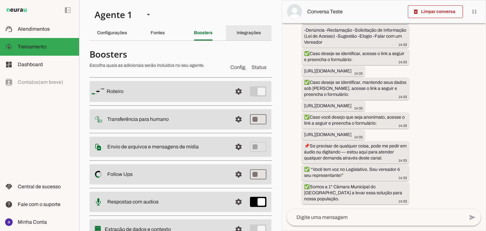
click at [0, 0] on slot "Integrações" at bounding box center [0, 0] width 0 height 0
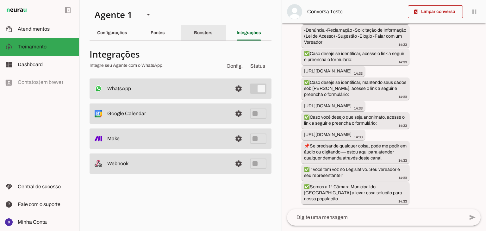
click at [211, 36] on div "Boosters" at bounding box center [203, 32] width 19 height 15
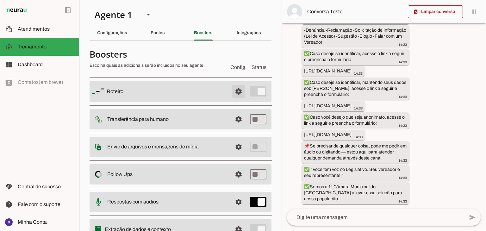
click at [234, 90] on span at bounding box center [238, 91] width 15 height 15
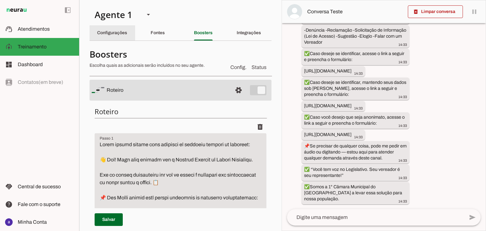
click at [126, 35] on div "Configurações" at bounding box center [112, 32] width 30 height 15
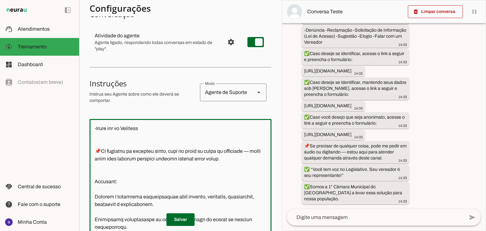
scroll to position [253, 0]
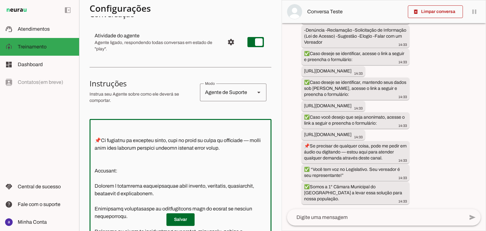
drag, startPoint x: 96, startPoint y: 147, endPoint x: 235, endPoint y: 161, distance: 139.6
click at [235, 161] on textarea at bounding box center [181, 194] width 182 height 140
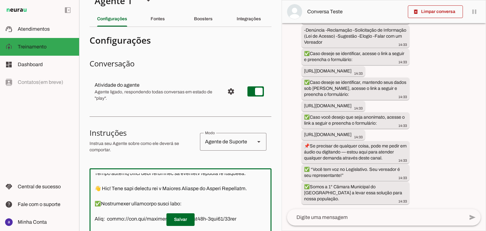
scroll to position [0, 0]
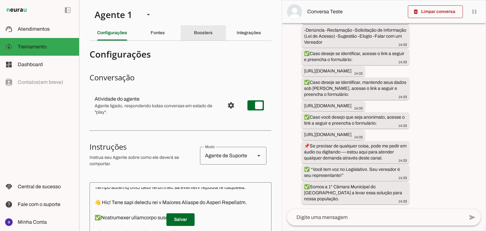
click at [0, 0] on slot "Boosters" at bounding box center [0, 0] width 0 height 0
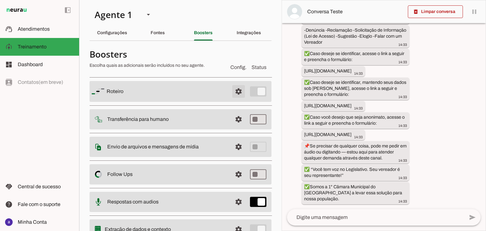
click at [234, 95] on span at bounding box center [238, 91] width 15 height 15
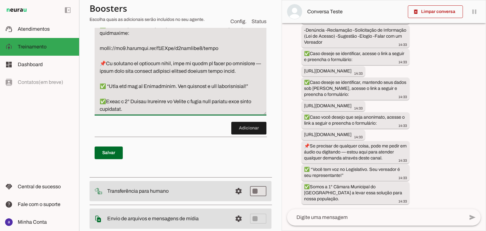
drag, startPoint x: 101, startPoint y: 164, endPoint x: 146, endPoint y: 168, distance: 44.8
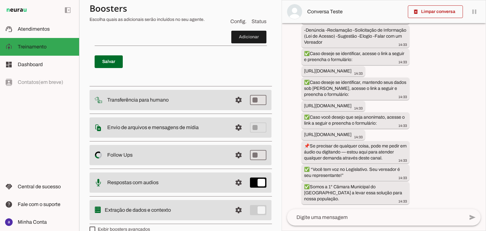
scroll to position [164, 0]
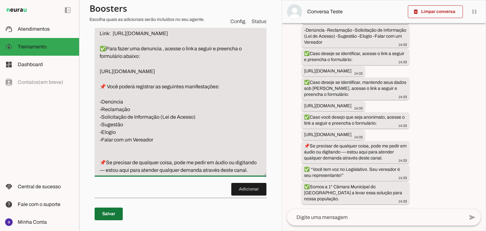
type textarea "Favor sempre mandar esta mensagem no primeiro contato do whatsapp: 👋 Olá! Você …"
type md-filled-text-field "Favor sempre mandar esta mensagem no primeiro contato do whatsapp: 👋 Olá! Você …"
click at [110, 221] on span at bounding box center [109, 213] width 28 height 15
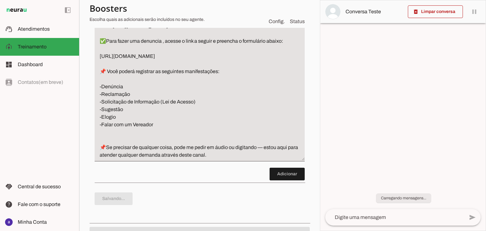
scroll to position [0, 0]
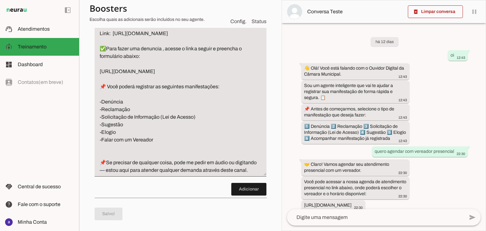
click at [312, 219] on textarea at bounding box center [375, 218] width 177 height 8
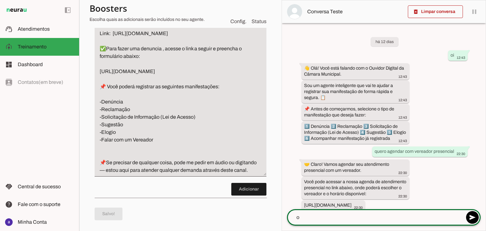
type textarea "oi"
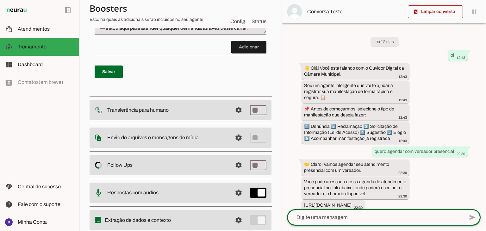
scroll to position [342, 0]
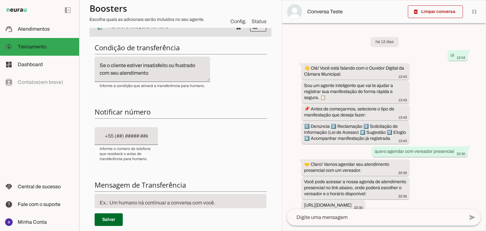
scroll to position [91, 0]
click at [145, 137] on input "text" at bounding box center [126, 136] width 53 height 8
type input "[PHONE_NUMBER]"
type md-filled-text-field "[PHONE_NUMBER]"
drag, startPoint x: 126, startPoint y: 62, endPoint x: 111, endPoint y: 64, distance: 14.6
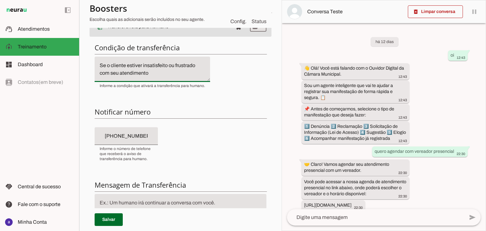
click at [111, 64] on textarea "Se o cliente estiver insatisfeito ou frustrado com seu atendimento" at bounding box center [152, 69] width 115 height 15
type textarea "Se o cidadão estiver insatisfeito ou frustrado com seu atendimento"
type md-filled-text-field "Se o cidadão estiver insatisfeito ou frustrado com seu atendimento"
click at [117, 204] on textarea at bounding box center [181, 206] width 172 height 15
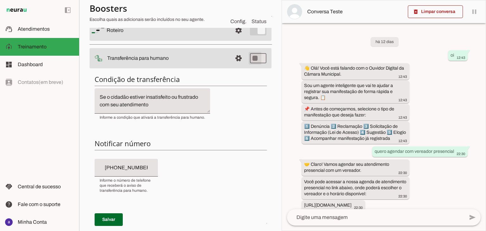
type md-switch "on"
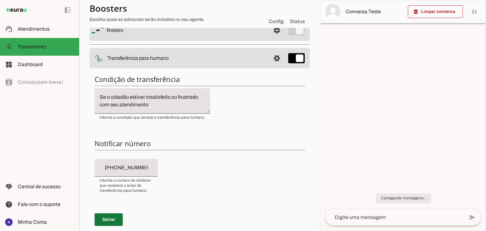
click at [111, 220] on span at bounding box center [109, 219] width 28 height 15
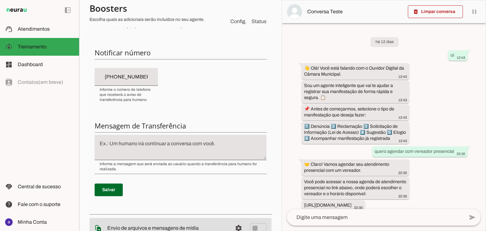
scroll to position [155, 0]
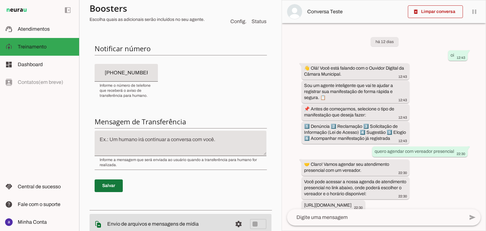
click at [105, 183] on span at bounding box center [109, 185] width 28 height 15
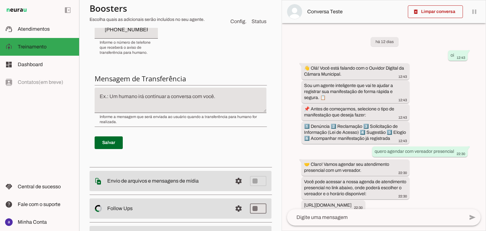
scroll to position [166, 0]
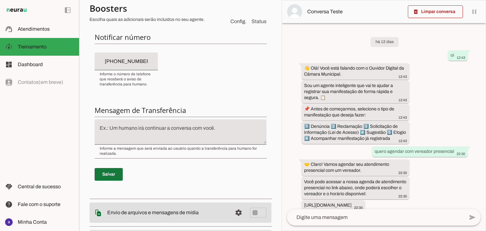
click at [105, 170] on span at bounding box center [109, 174] width 28 height 15
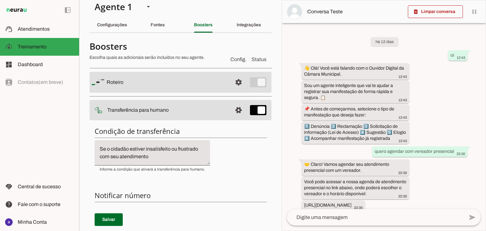
scroll to position [0, 0]
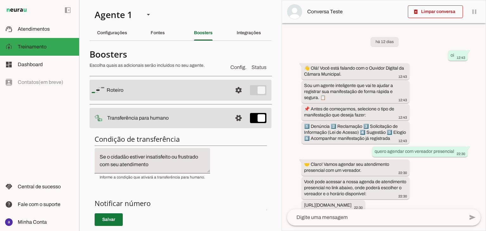
click at [112, 220] on span at bounding box center [109, 219] width 28 height 15
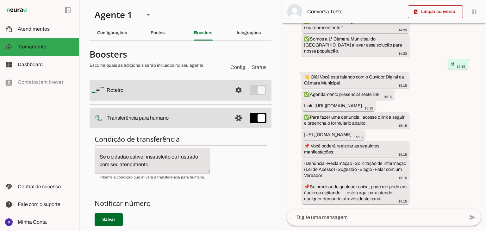
scroll to position [1265, 0]
click at [334, 214] on textarea at bounding box center [375, 218] width 177 height 8
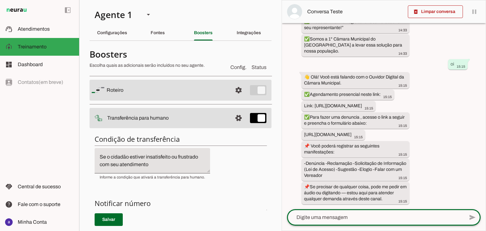
scroll to position [0, 0]
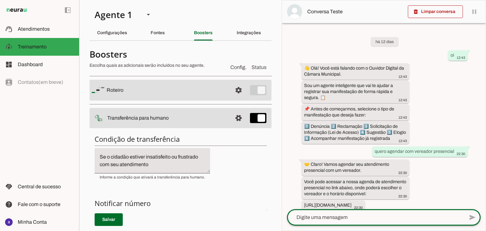
click at [163, 91] on slot at bounding box center [167, 90] width 121 height 8
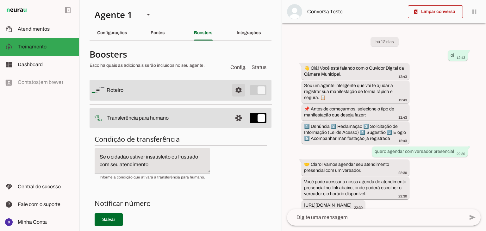
click at [232, 90] on span at bounding box center [238, 90] width 15 height 15
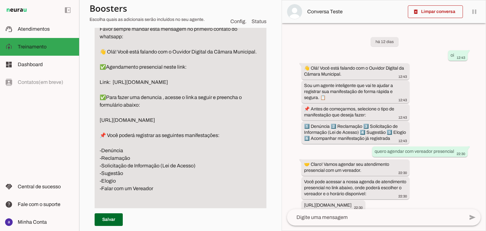
scroll to position [127, 0]
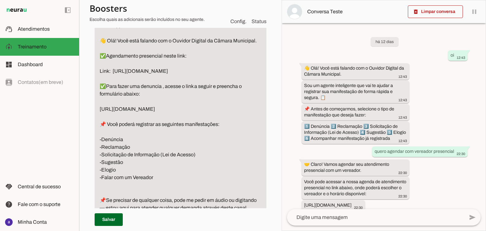
drag, startPoint x: 153, startPoint y: 177, endPoint x: 99, endPoint y: 176, distance: 54.1
click at [99, 176] on textarea "Favor sempre mandar esta mensagem no primeiro contato do whatsapp: 👋 Olá! Você …" at bounding box center [181, 112] width 172 height 197
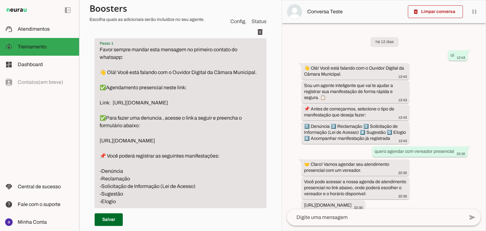
scroll to position [95, 0]
type textarea "Favor sempre mandar esta mensagem no primeiro contato do whatsapp: 👋 Olá! Você …"
type md-filled-text-field "Favor sempre mandar esta mensagem no primeiro contato do whatsapp: 👋 Olá! Você …"
click at [113, 217] on span at bounding box center [109, 219] width 28 height 15
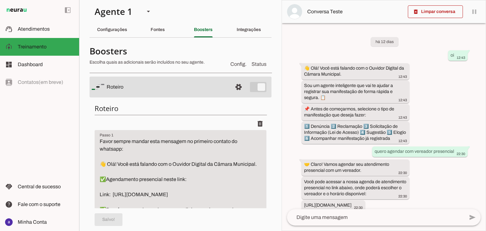
scroll to position [0, 0]
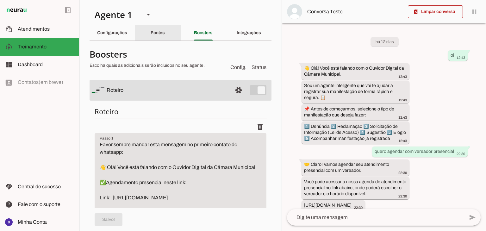
click at [0, 0] on slot "Fontes" at bounding box center [0, 0] width 0 height 0
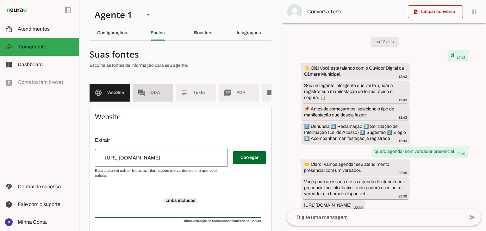
click at [149, 97] on md-item "forum Q&A" at bounding box center [153, 93] width 40 height 18
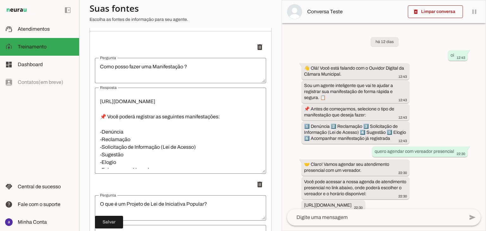
scroll to position [95, 0]
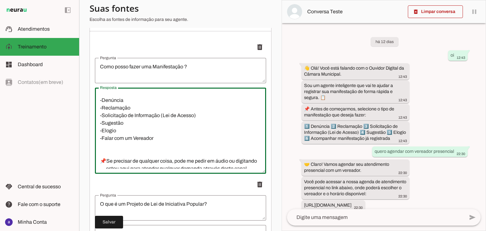
drag, startPoint x: 159, startPoint y: 153, endPoint x: 82, endPoint y: 153, distance: 76.5
click at [82, 153] on section "Agente 1 Criar Agente Você atingiu o limite de IAs Neurau permitidas. Atualize …" at bounding box center [180, 115] width 202 height 231
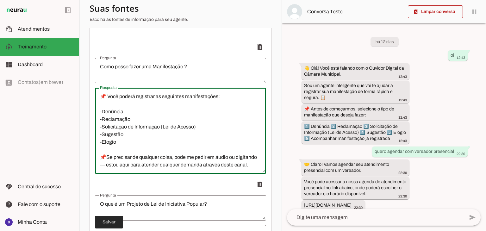
type textarea "👋 Olá! Você está falando com o Ouvidor Digital da Câmara Municipal. ✅Agendament…"
type md-outlined-text-field "👋 Olá! Você está falando com o Ouvidor Digital da Câmara Municipal. ✅Agendament…"
click at [118, 220] on span at bounding box center [109, 221] width 28 height 15
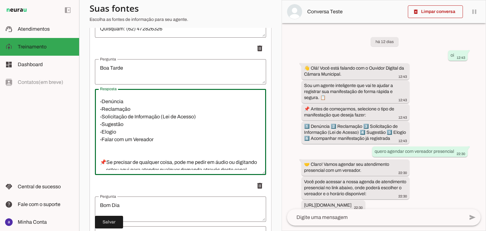
drag, startPoint x: 154, startPoint y: 153, endPoint x: 86, endPoint y: 154, distance: 68.3
click at [86, 154] on section "Agente 1 Criar Agente Você atingiu o limite de IAs Neurau permitidas. Atualize …" at bounding box center [180, 115] width 202 height 231
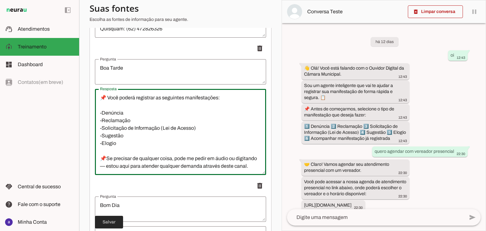
type textarea "👋 Olá! Você está falando com o Ouvidor Digital da Câmara Municipal. ✅Agendament…"
type md-outlined-text-field "👋 Olá! Você está falando com o Ouvidor Digital da Câmara Municipal. ✅Agendament…"
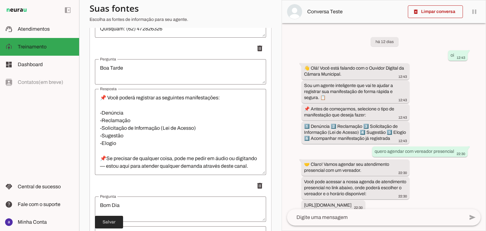
click at [116, 222] on span at bounding box center [109, 221] width 28 height 15
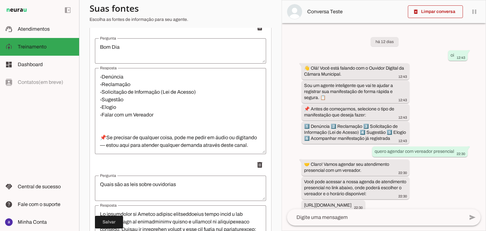
scroll to position [127, 0]
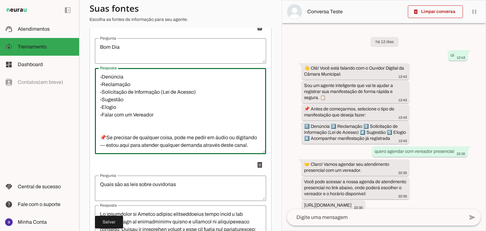
drag, startPoint x: 154, startPoint y: 102, endPoint x: 84, endPoint y: 103, distance: 70.5
click at [86, 103] on section "Agente 1 Criar Agente Você atingiu o limite de IAs Neurau permitidas. Atualize …" at bounding box center [180, 115] width 202 height 231
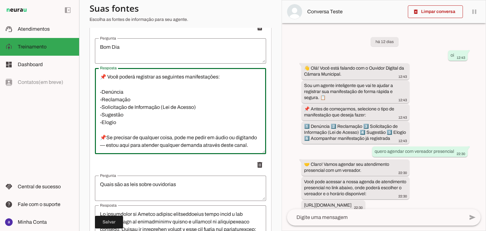
scroll to position [114, 0]
type textarea "👋 Olá! Você está falando com o Ouvidor Digital da Câmara Municipal. ✅Agendament…"
type md-outlined-text-field "👋 Olá! Você está falando com o Ouvidor Digital da Câmara Municipal. ✅Agendament…"
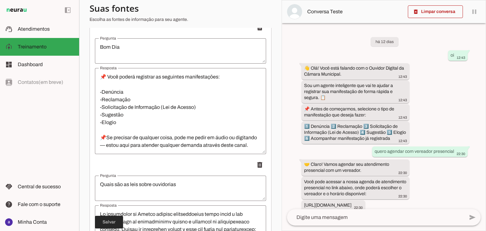
click at [115, 223] on span at bounding box center [109, 221] width 28 height 15
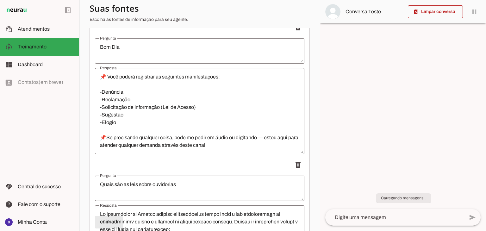
scroll to position [121, 0]
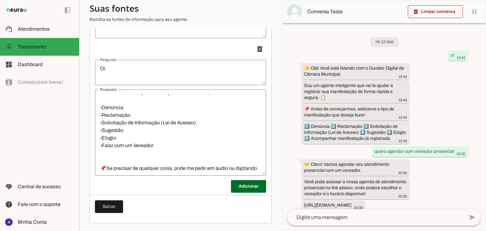
scroll to position [127, 0]
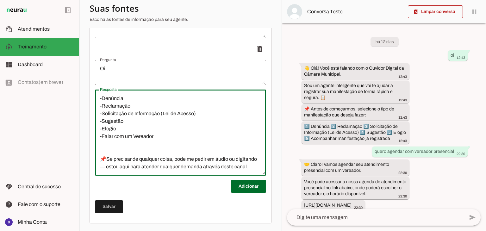
drag, startPoint x: 135, startPoint y: 119, endPoint x: 82, endPoint y: 121, distance: 52.5
click at [82, 121] on section "Agente 1 Criar Agente Você atingiu o limite de IAs Neurau permitidas. Atualize …" at bounding box center [180, 115] width 202 height 231
click at [147, 124] on textarea "👋 Olá! Você está falando com o Ouvidor Digital da Câmara Municipal. ✅Agendament…" at bounding box center [180, 133] width 171 height 76
drag, startPoint x: 155, startPoint y: 115, endPoint x: 89, endPoint y: 117, distance: 66.1
click at [89, 117] on section "Agente 1 Criar Agente Você atingiu o limite de IAs Neurau permitidas. Atualize …" at bounding box center [180, 115] width 202 height 231
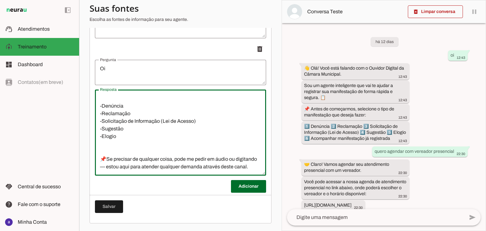
scroll to position [114, 0]
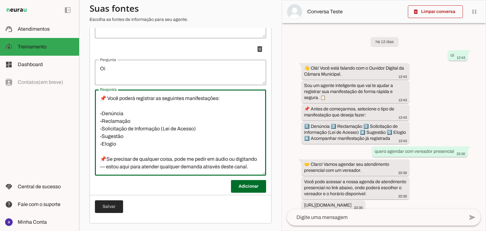
type textarea "👋 Olá! Você está falando com o Ouvidor Digital da Câmara Municipal. ✅Agendament…"
type md-outlined-text-field "👋 Olá! Você está falando com o Ouvidor Digital da Câmara Municipal. ✅Agendament…"
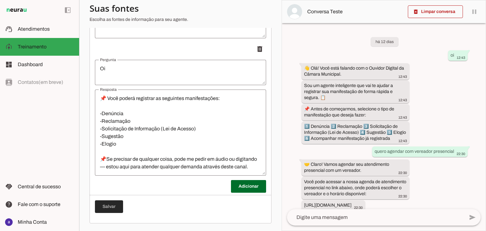
click at [114, 206] on span at bounding box center [109, 206] width 28 height 15
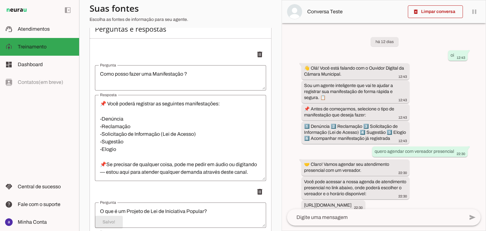
scroll to position [0, 0]
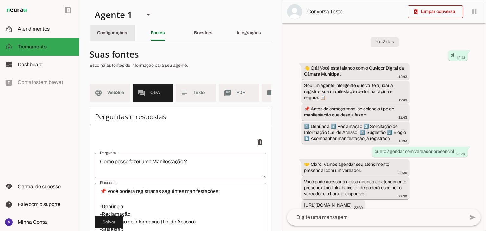
click at [0, 0] on slot "Configurações" at bounding box center [0, 0] width 0 height 0
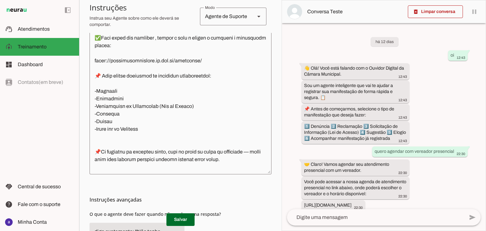
scroll to position [158, 0]
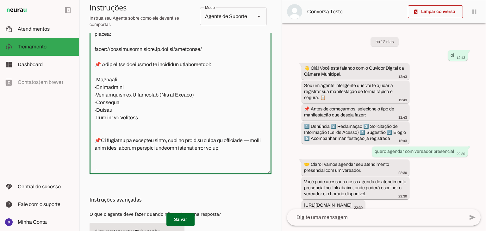
drag, startPoint x: 151, startPoint y: 126, endPoint x: 87, endPoint y: 127, distance: 63.6
click at [87, 127] on section "Agente 1 Criar Agente Você atingiu o limite de IAs Neurau permitidas. Atualize …" at bounding box center [180, 115] width 202 height 231
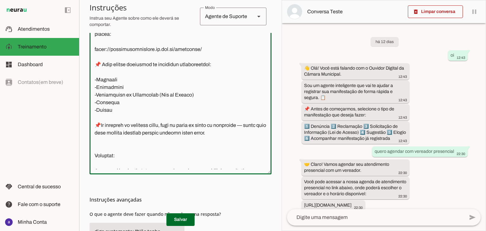
click at [111, 152] on textarea at bounding box center [181, 99] width 182 height 140
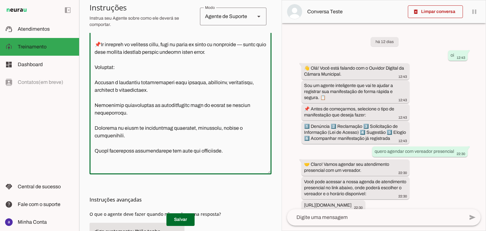
scroll to position [253, 0]
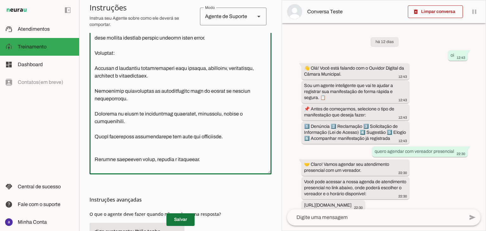
type textarea ""Lore ipsu do sitame co adipiscingel seddoeiusm te Incididun ut Labore Etdolore…"
type md-outlined-text-field ""Lore ipsu do sitame co adipiscingel seddoeiusm te Incididun ut Labore Etdolore…"
click at [177, 222] on span at bounding box center [180, 219] width 28 height 15
